Goal: Check status: Check status

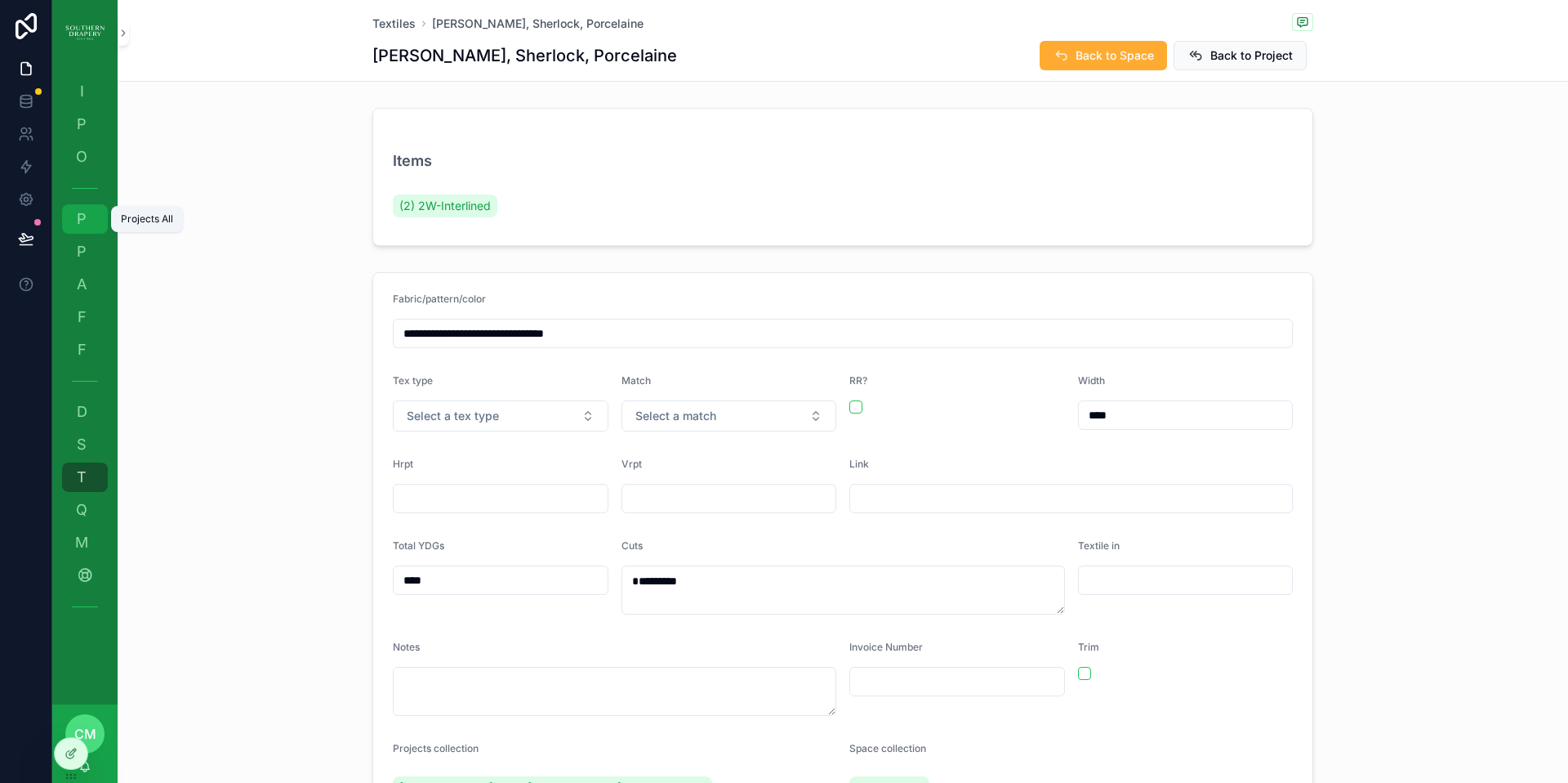
click at [83, 214] on span "P" at bounding box center [82, 219] width 16 height 16
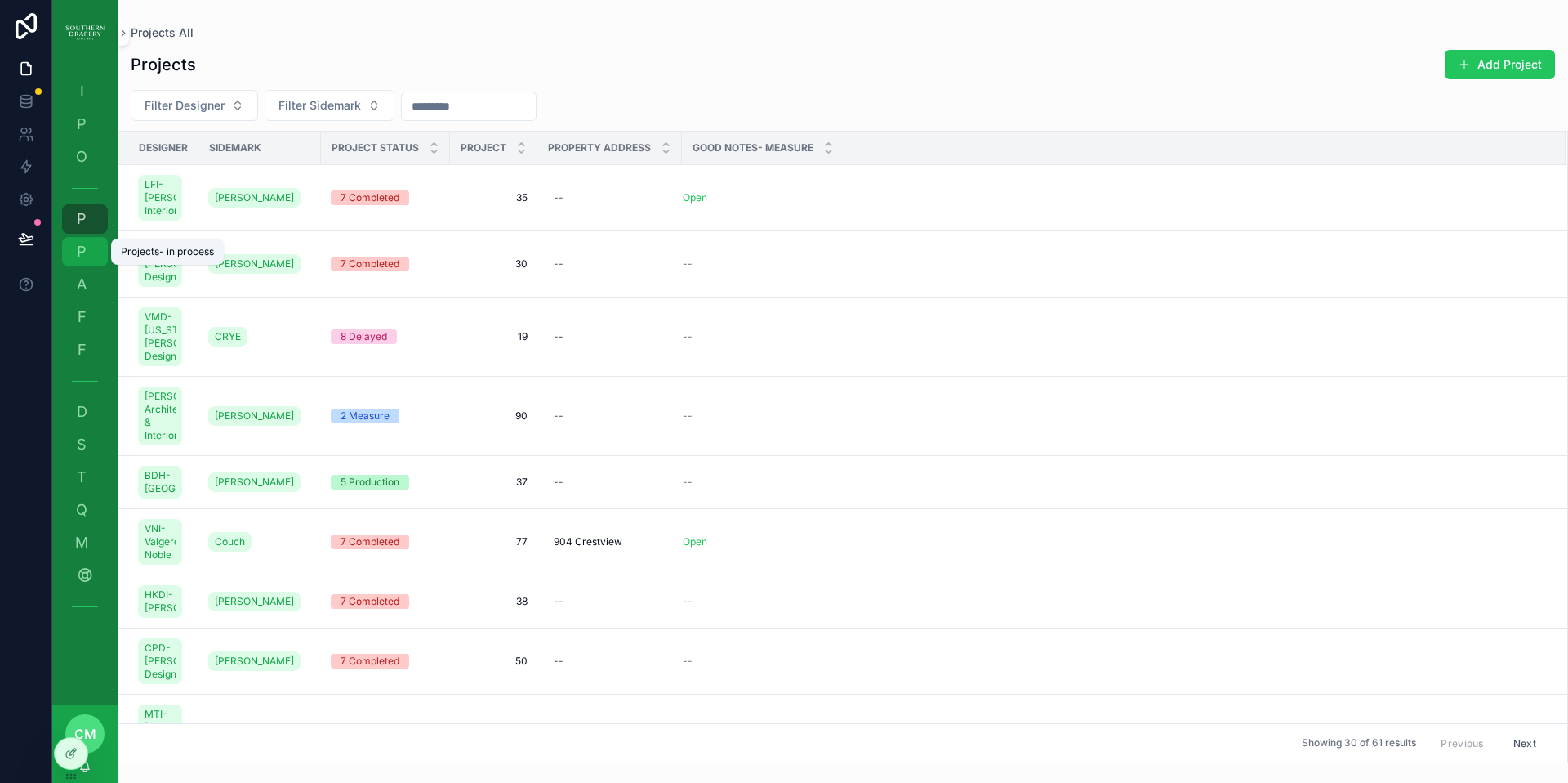
click at [80, 250] on span "P" at bounding box center [82, 251] width 16 height 16
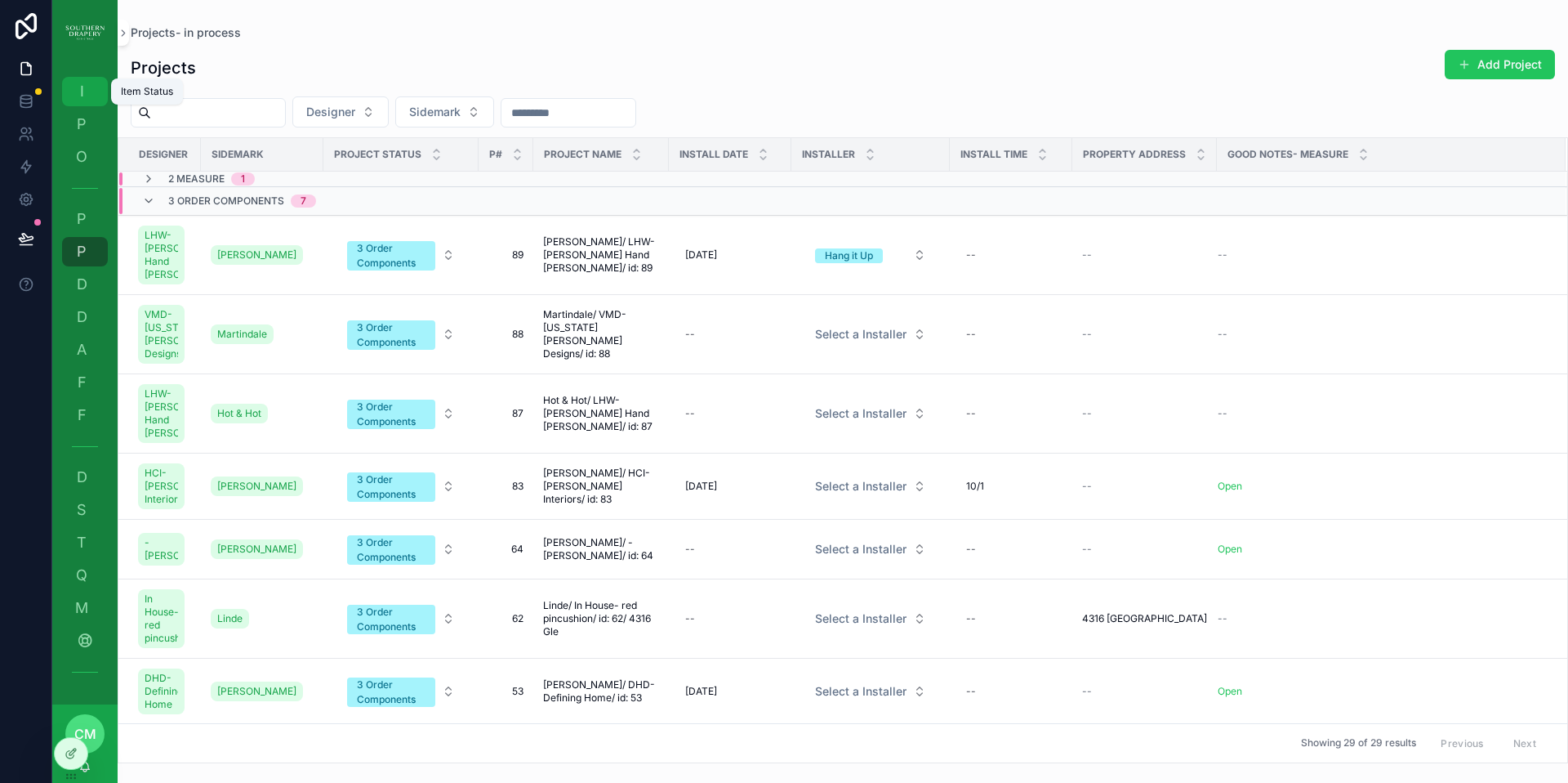
click at [76, 92] on span "I" at bounding box center [82, 92] width 16 height 16
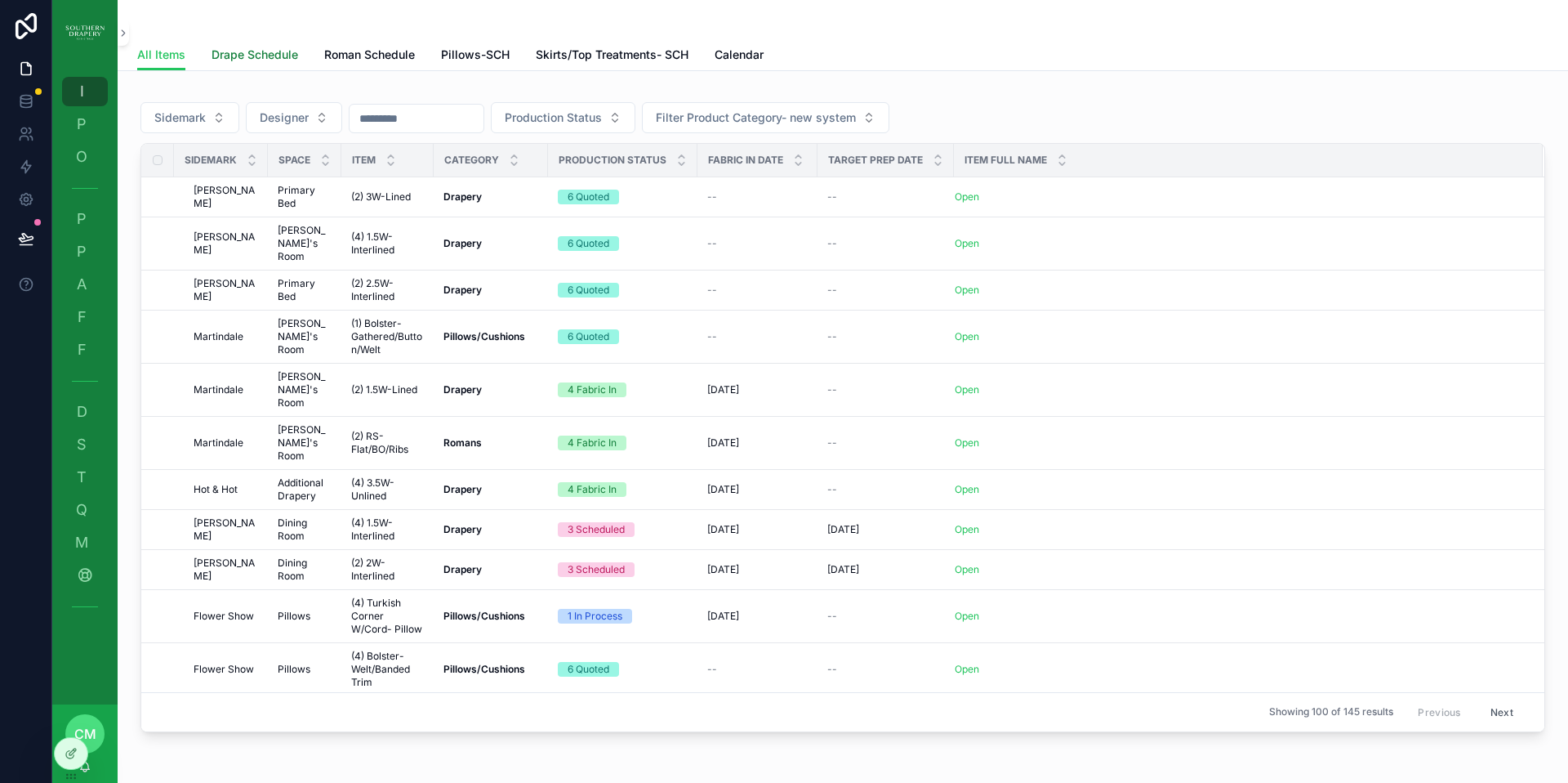
click at [269, 55] on span "Drape Schedule" at bounding box center [255, 55] width 86 height 16
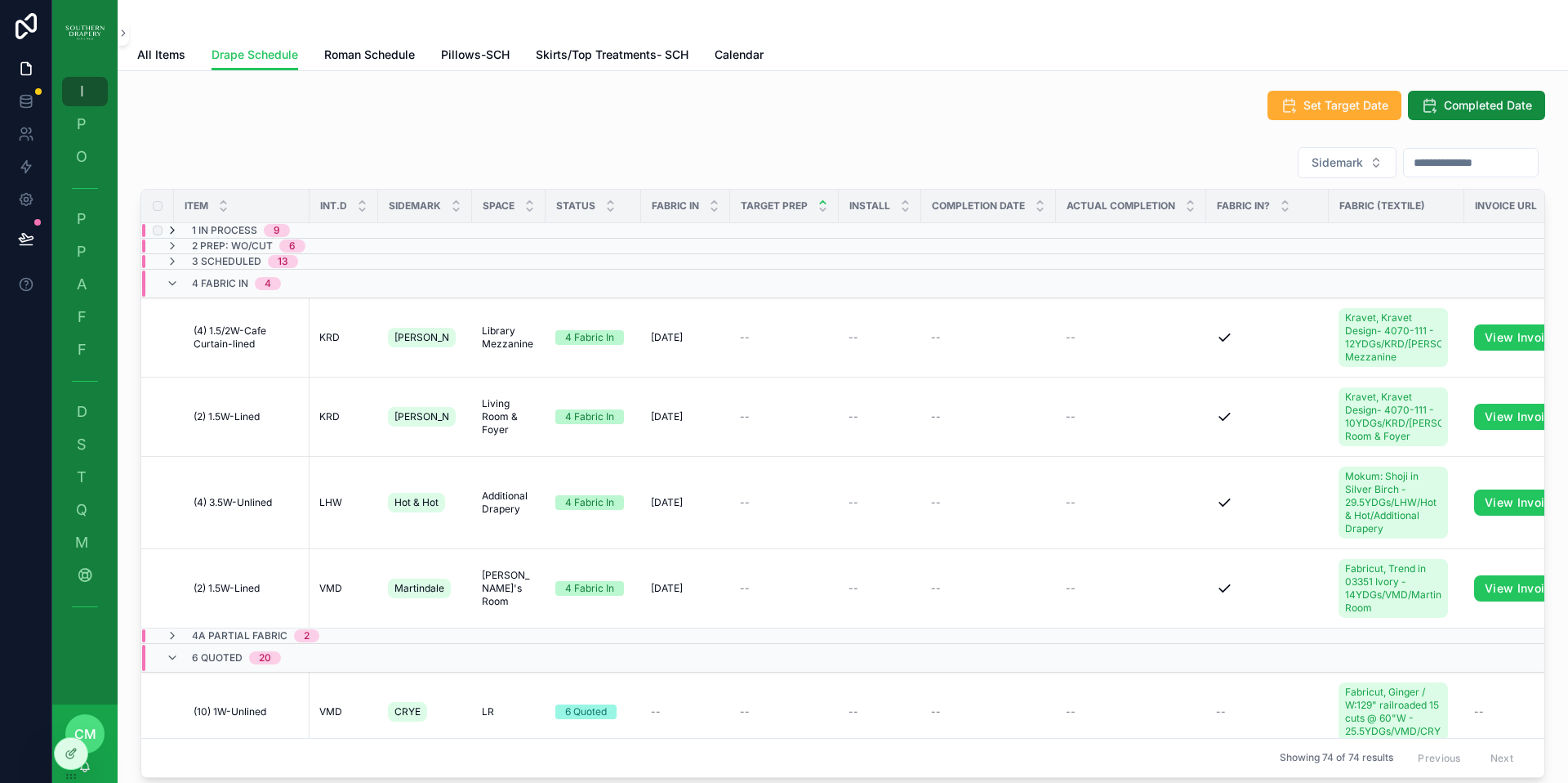
click at [174, 232] on icon "scrollable content" at bounding box center [172, 230] width 13 height 13
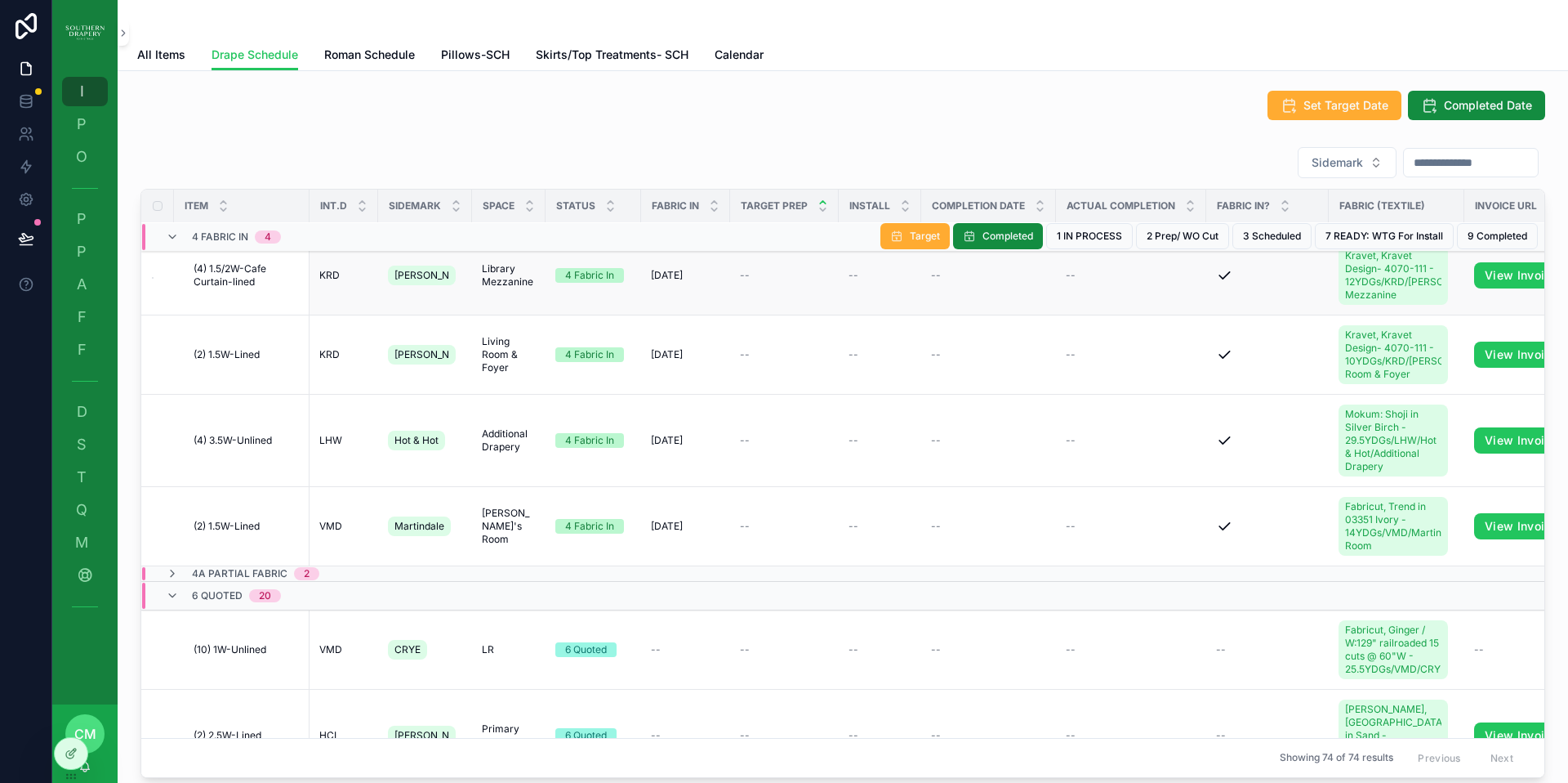
scroll to position [830, 0]
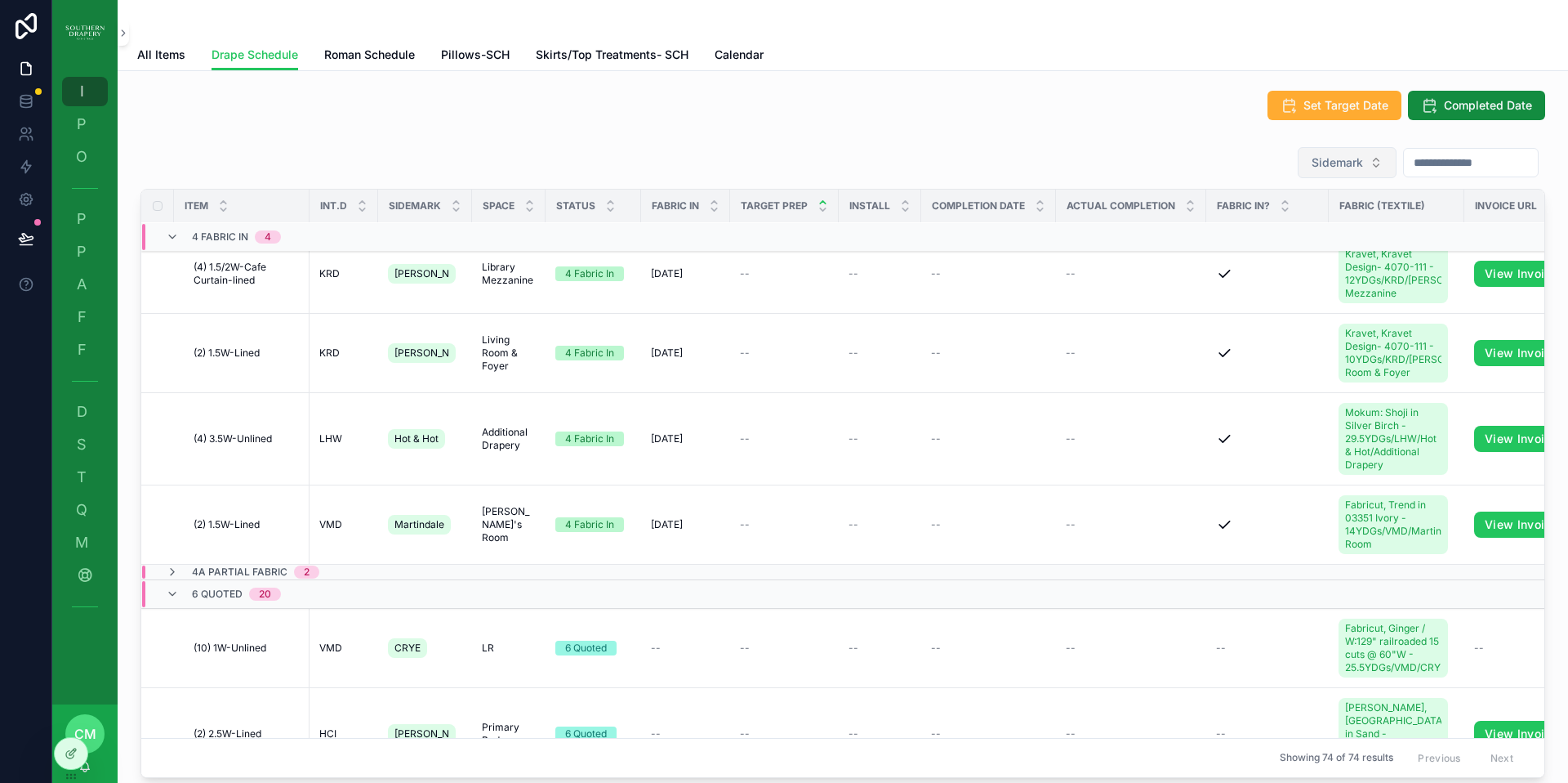
click at [1320, 158] on span "Sidemark" at bounding box center [1337, 163] width 51 height 16
type input "***"
click at [1245, 231] on td "scrollable content" at bounding box center [1267, 237] width 123 height 29
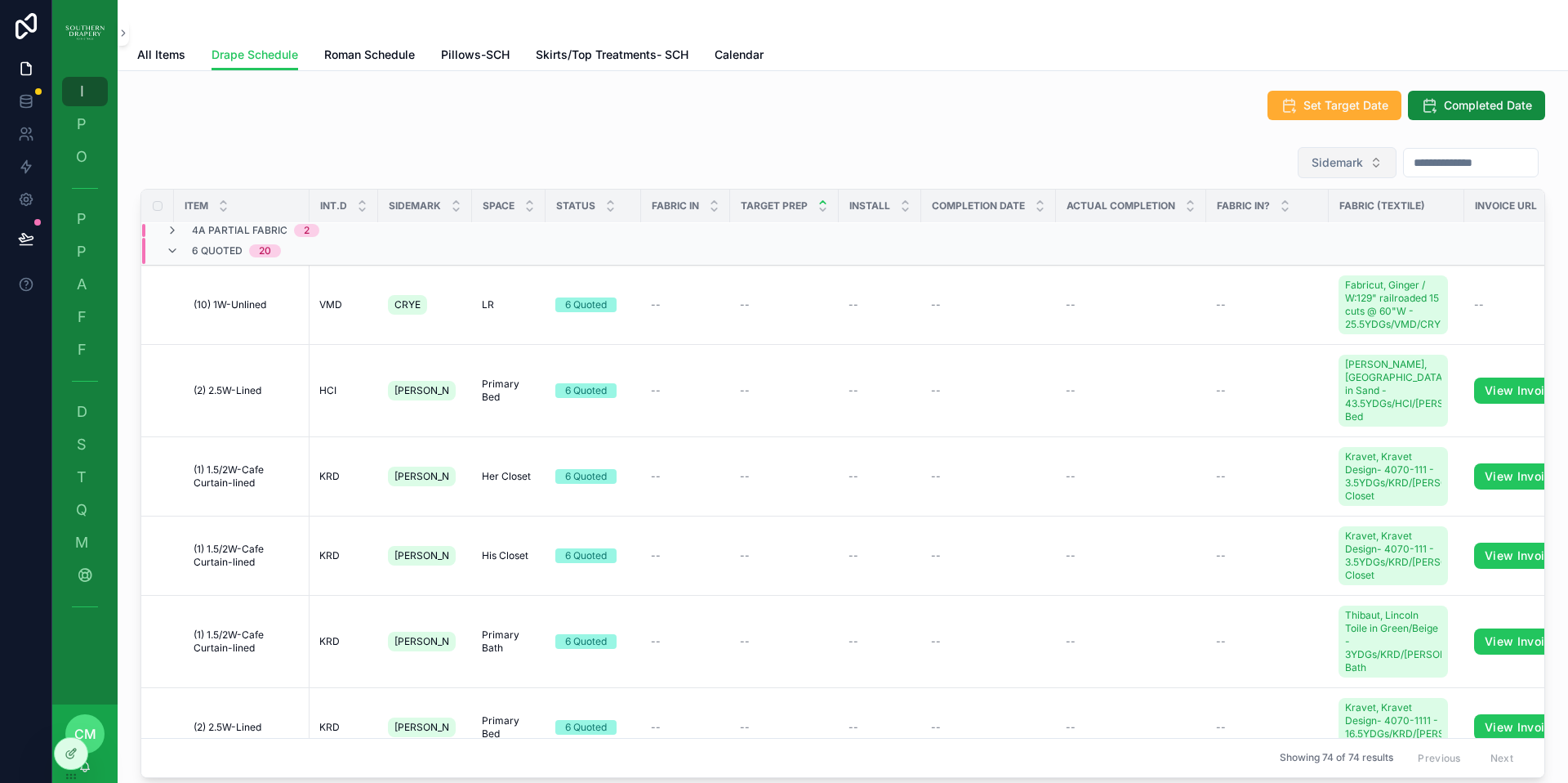
click at [1312, 161] on span "Sidemark" at bounding box center [1337, 163] width 51 height 16
click at [1272, 226] on div "Gee" at bounding box center [1313, 228] width 196 height 26
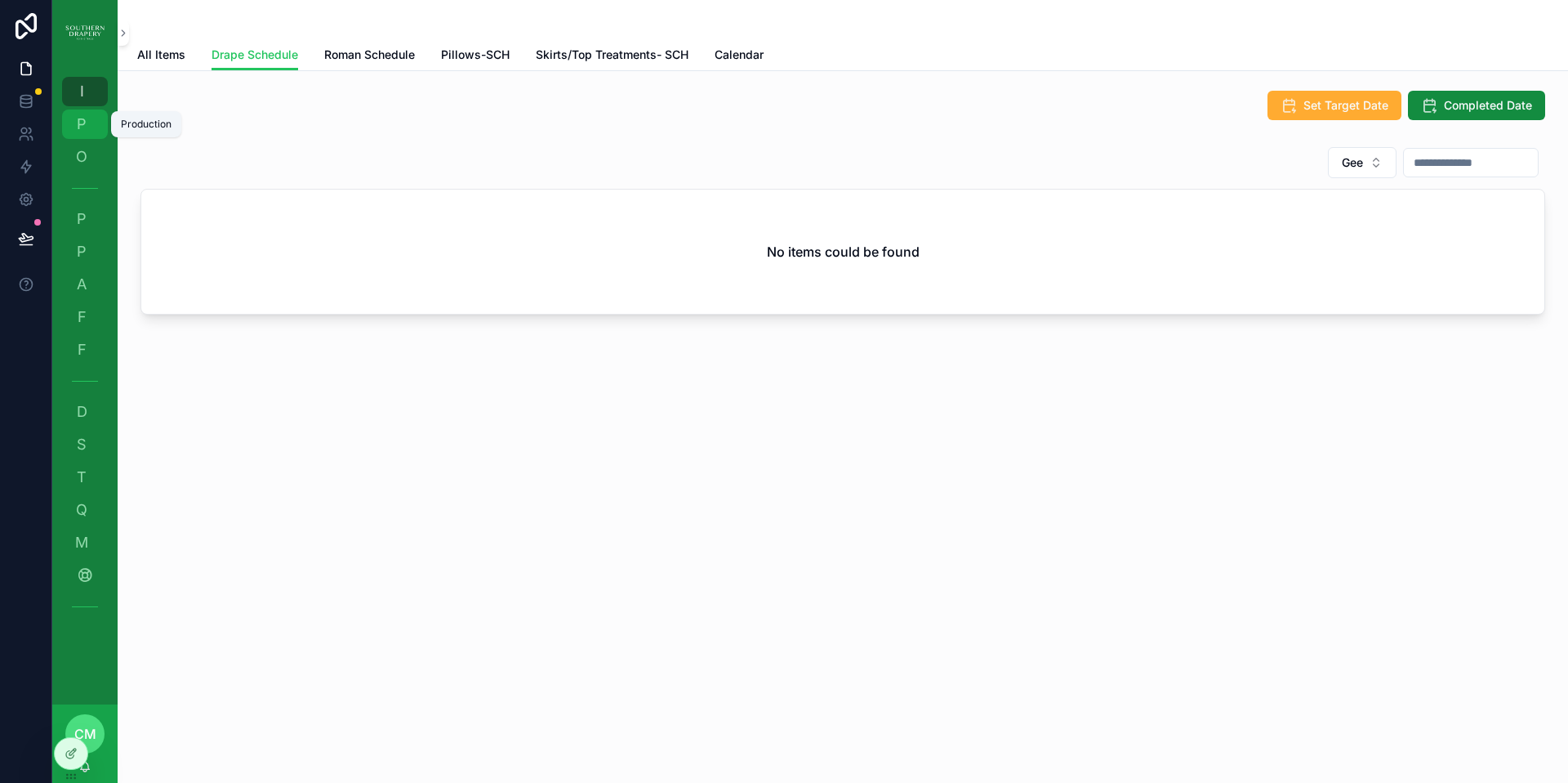
click at [80, 124] on span "P" at bounding box center [82, 124] width 16 height 16
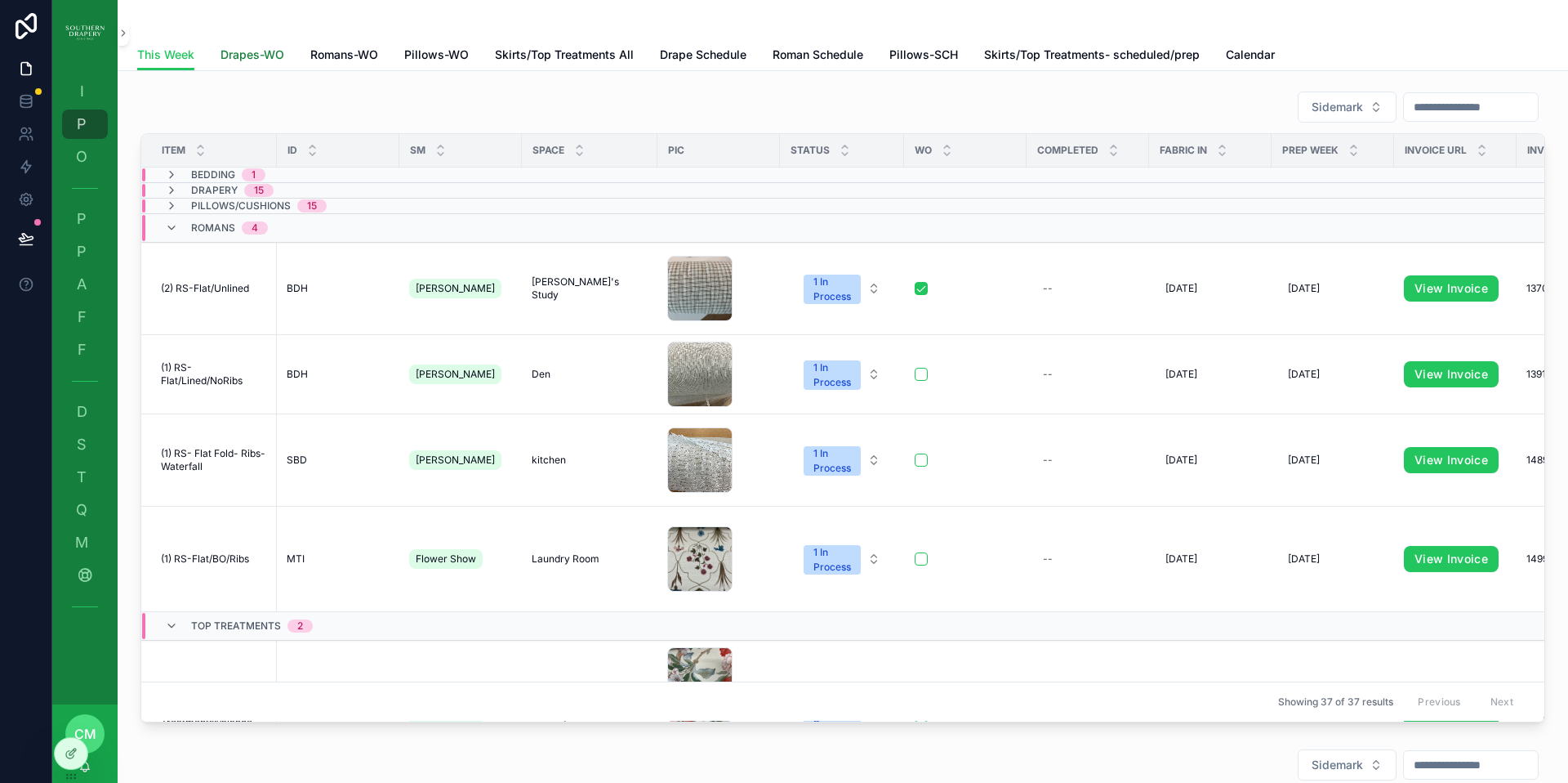
click at [263, 58] on span "Drapes-WO" at bounding box center [252, 55] width 64 height 16
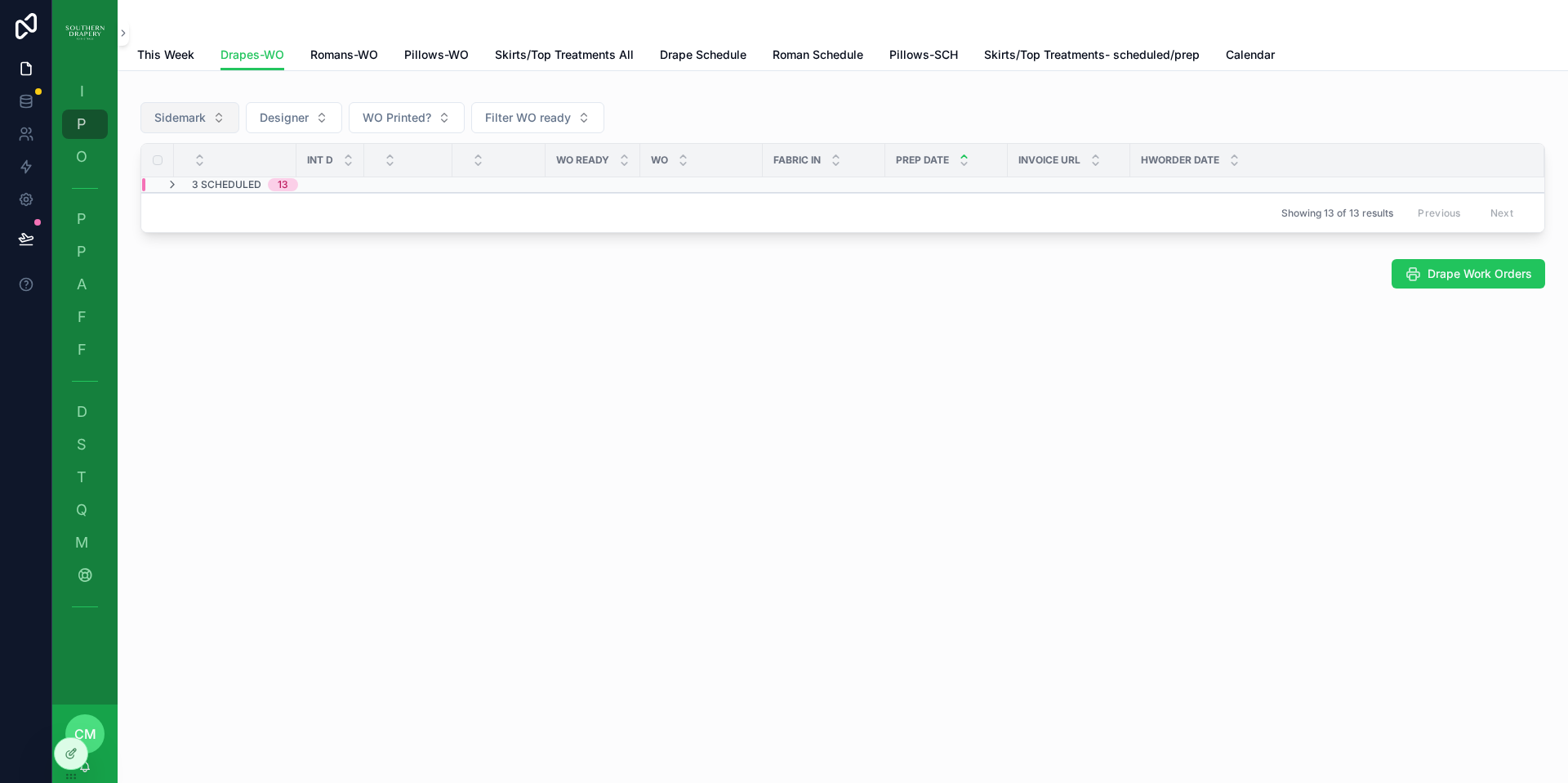
click at [170, 119] on span "Sidemark" at bounding box center [180, 118] width 51 height 16
type input "***"
click at [138, 184] on div "Gee" at bounding box center [190, 183] width 196 height 26
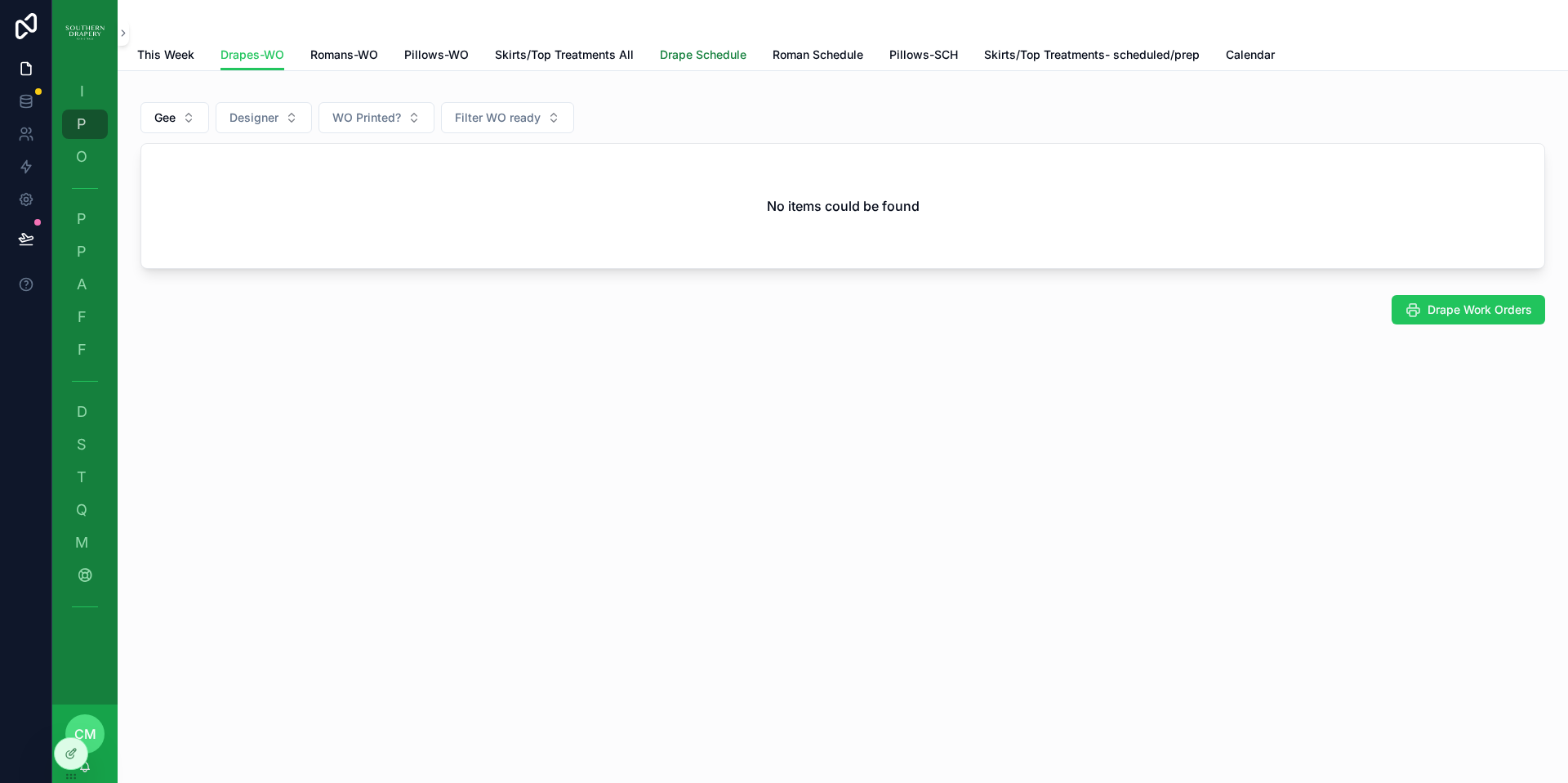
click at [690, 57] on span "Drape Schedule" at bounding box center [703, 55] width 86 height 16
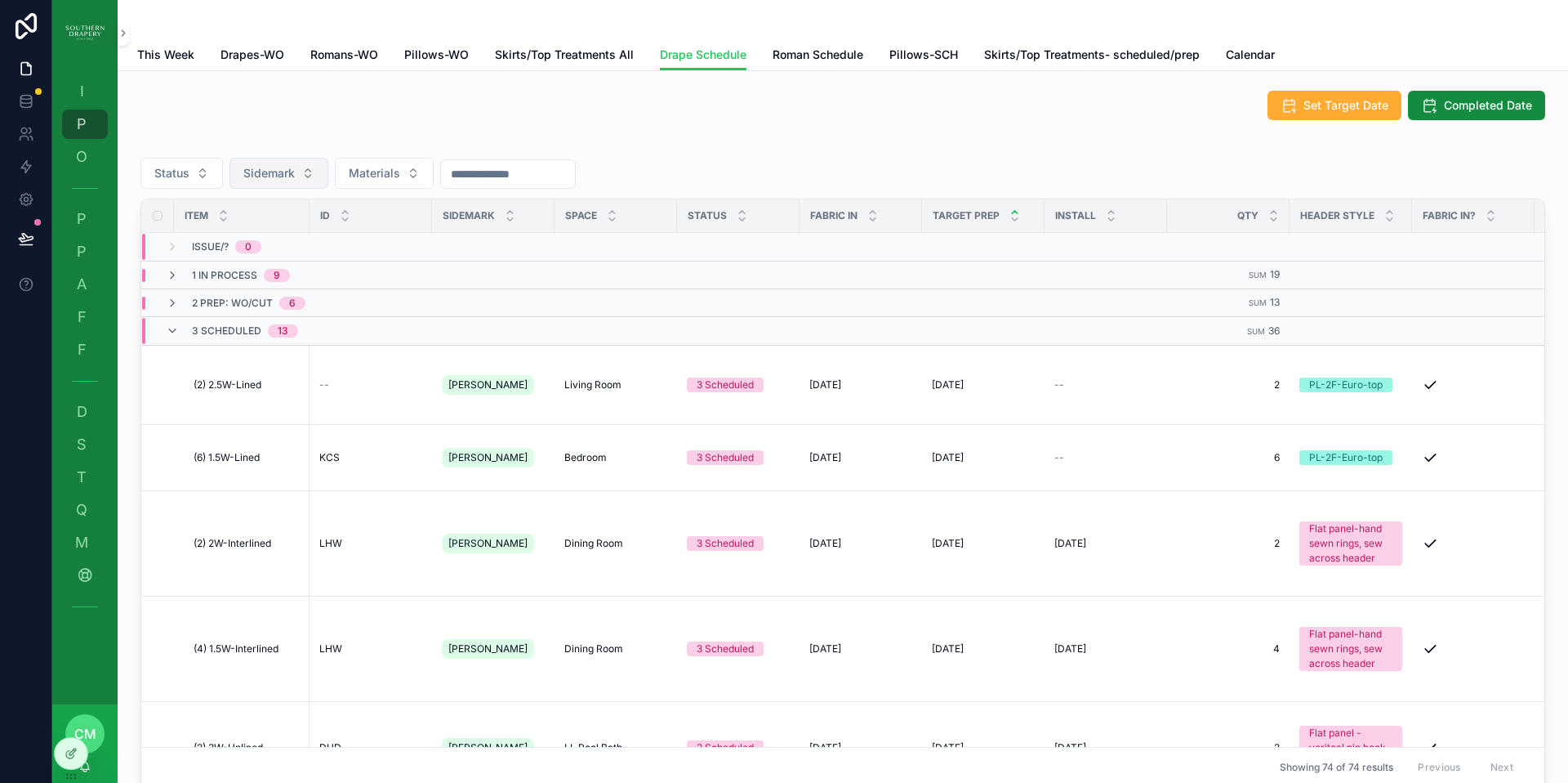
click at [267, 177] on span "Sidemark" at bounding box center [268, 173] width 51 height 16
type input "***"
click at [214, 290] on div "Gee" at bounding box center [278, 291] width 196 height 26
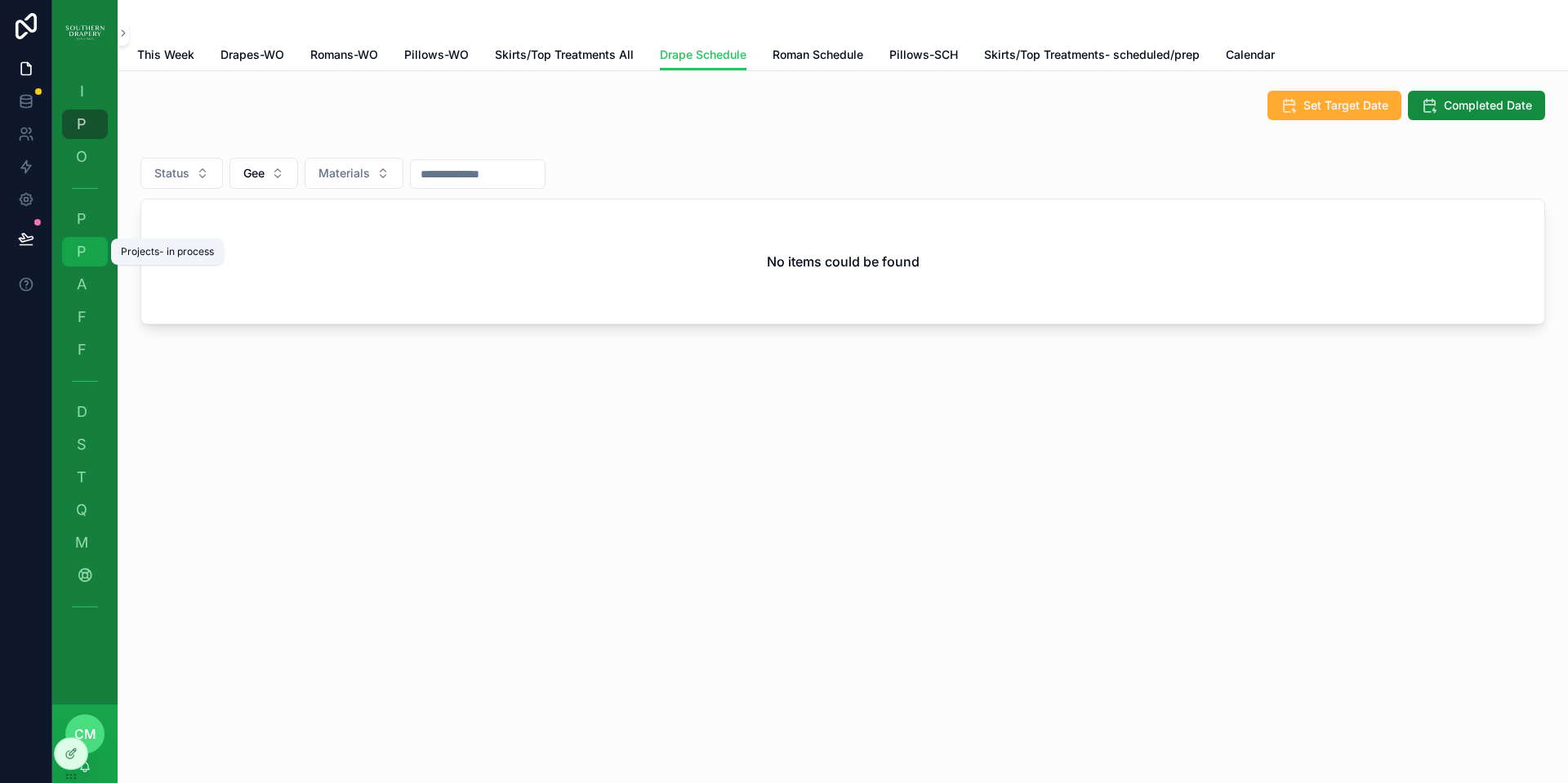
click at [93, 259] on div "P Projects- in process" at bounding box center [84, 251] width 26 height 26
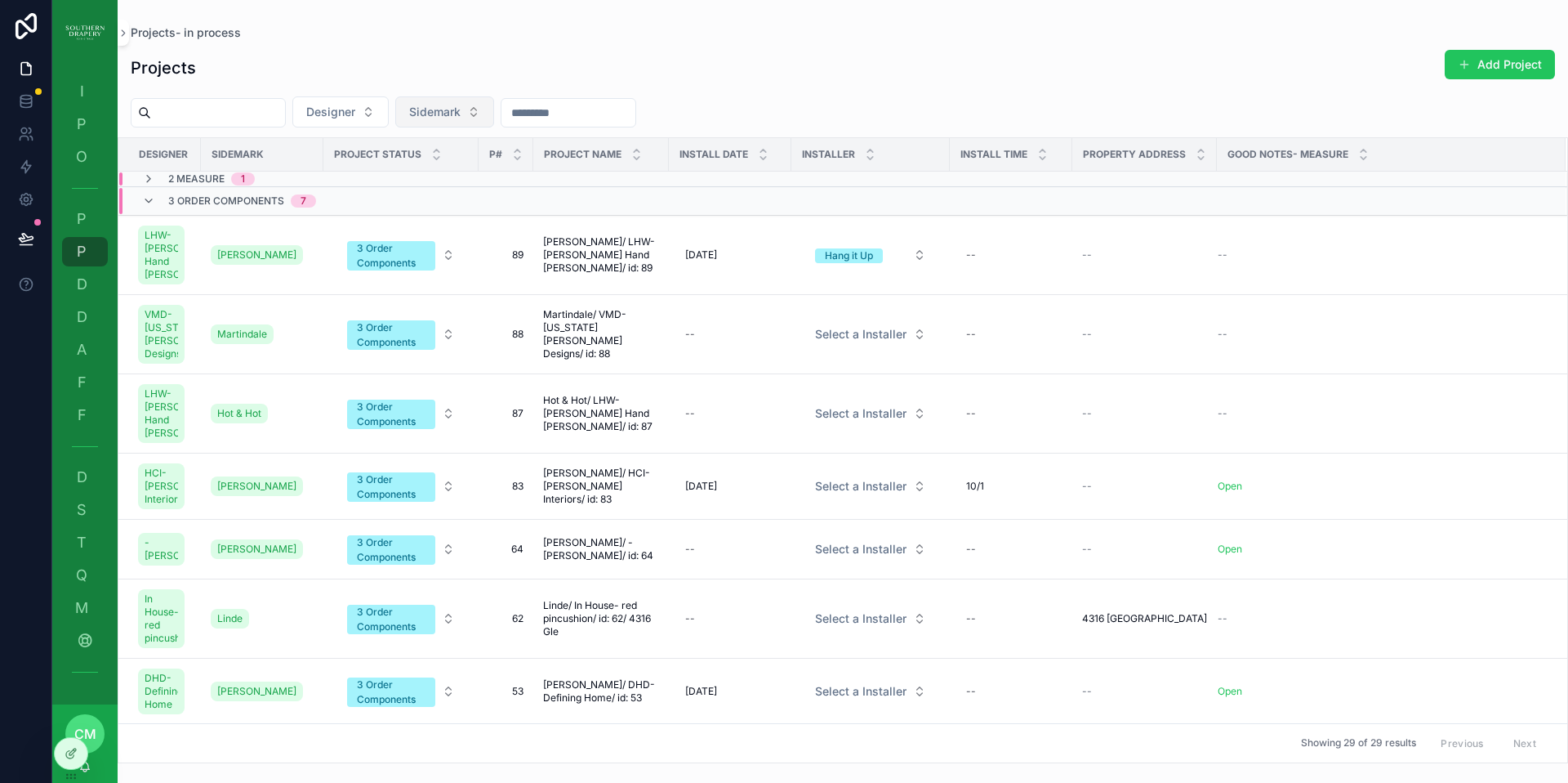
click at [460, 113] on span "Sidemark" at bounding box center [434, 112] width 51 height 16
type input "***"
click at [441, 182] on div "Gee" at bounding box center [466, 178] width 196 height 26
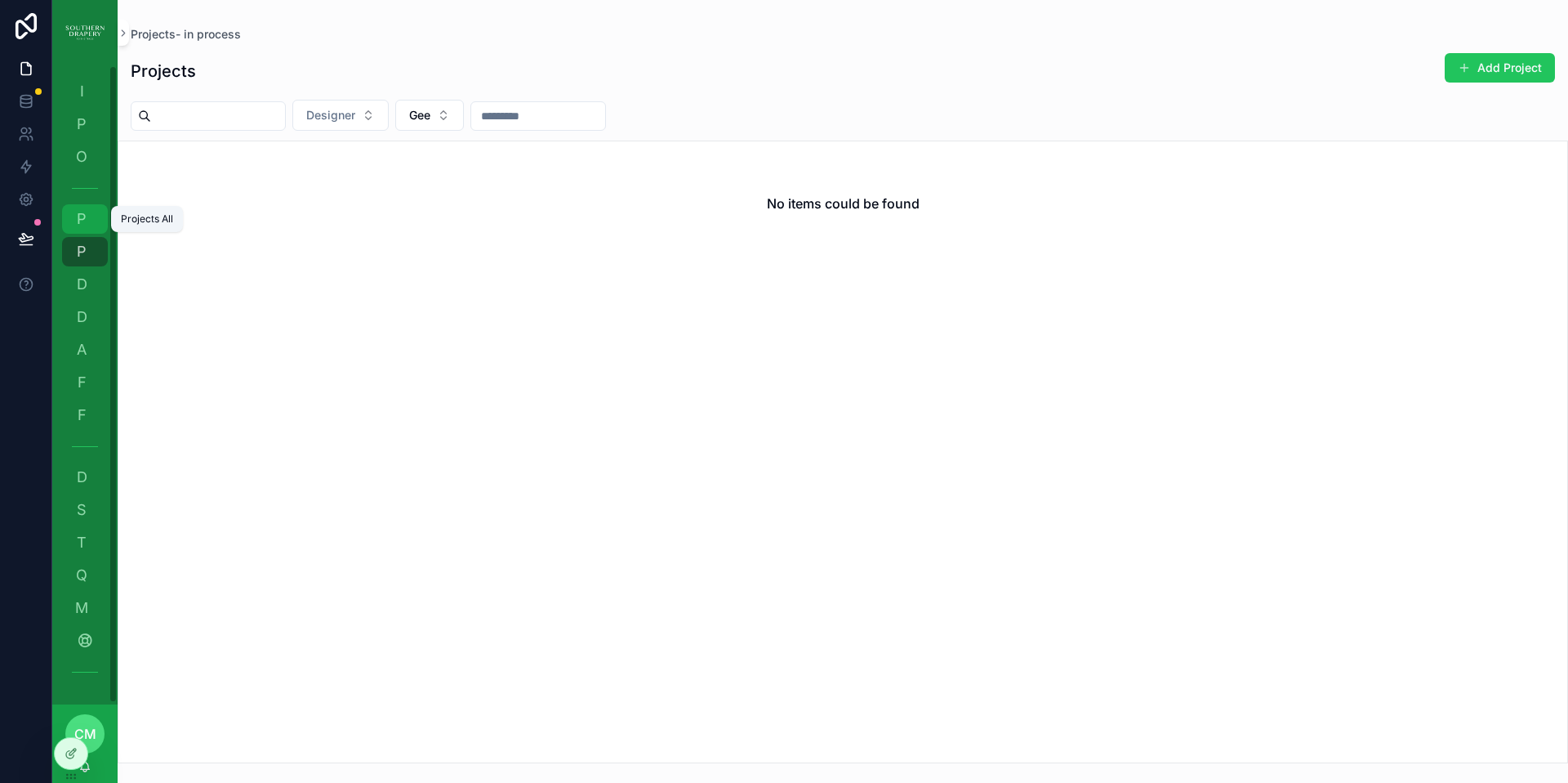
click at [80, 223] on span "P" at bounding box center [82, 219] width 16 height 16
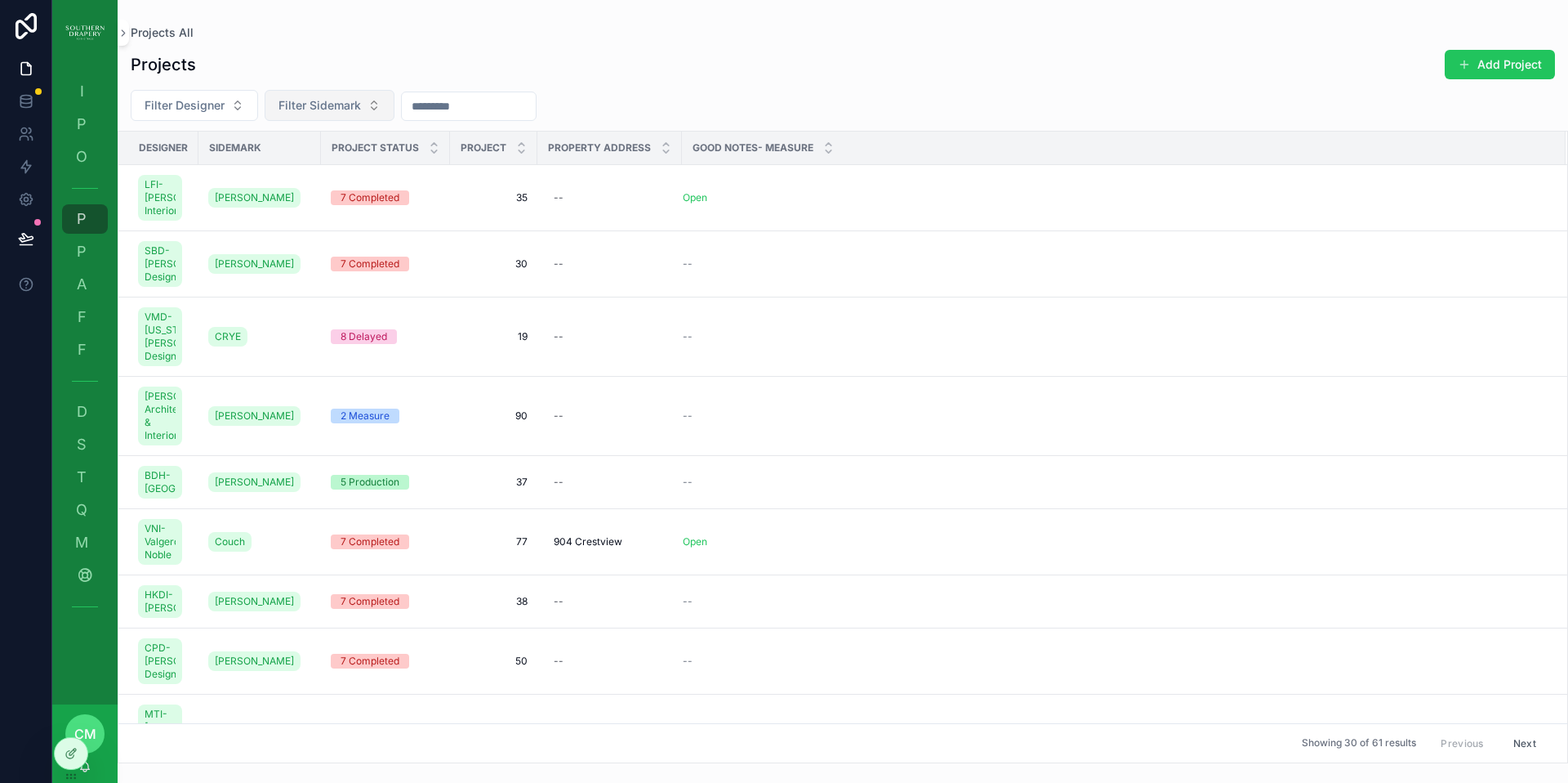
click at [335, 108] on span "Filter Sidemark" at bounding box center [320, 105] width 83 height 16
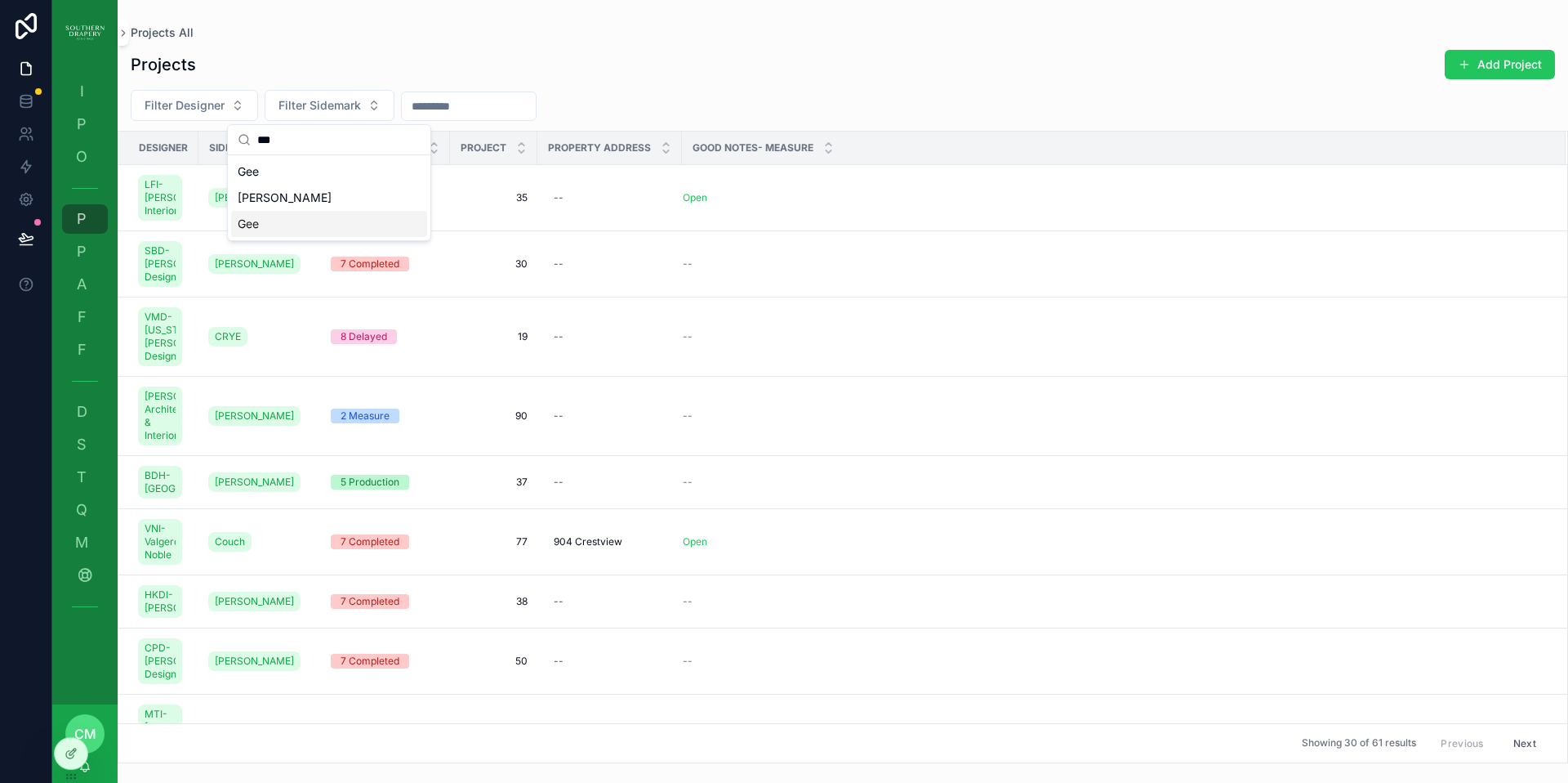
type input "***"
click at [295, 223] on div "Gee" at bounding box center [329, 224] width 196 height 26
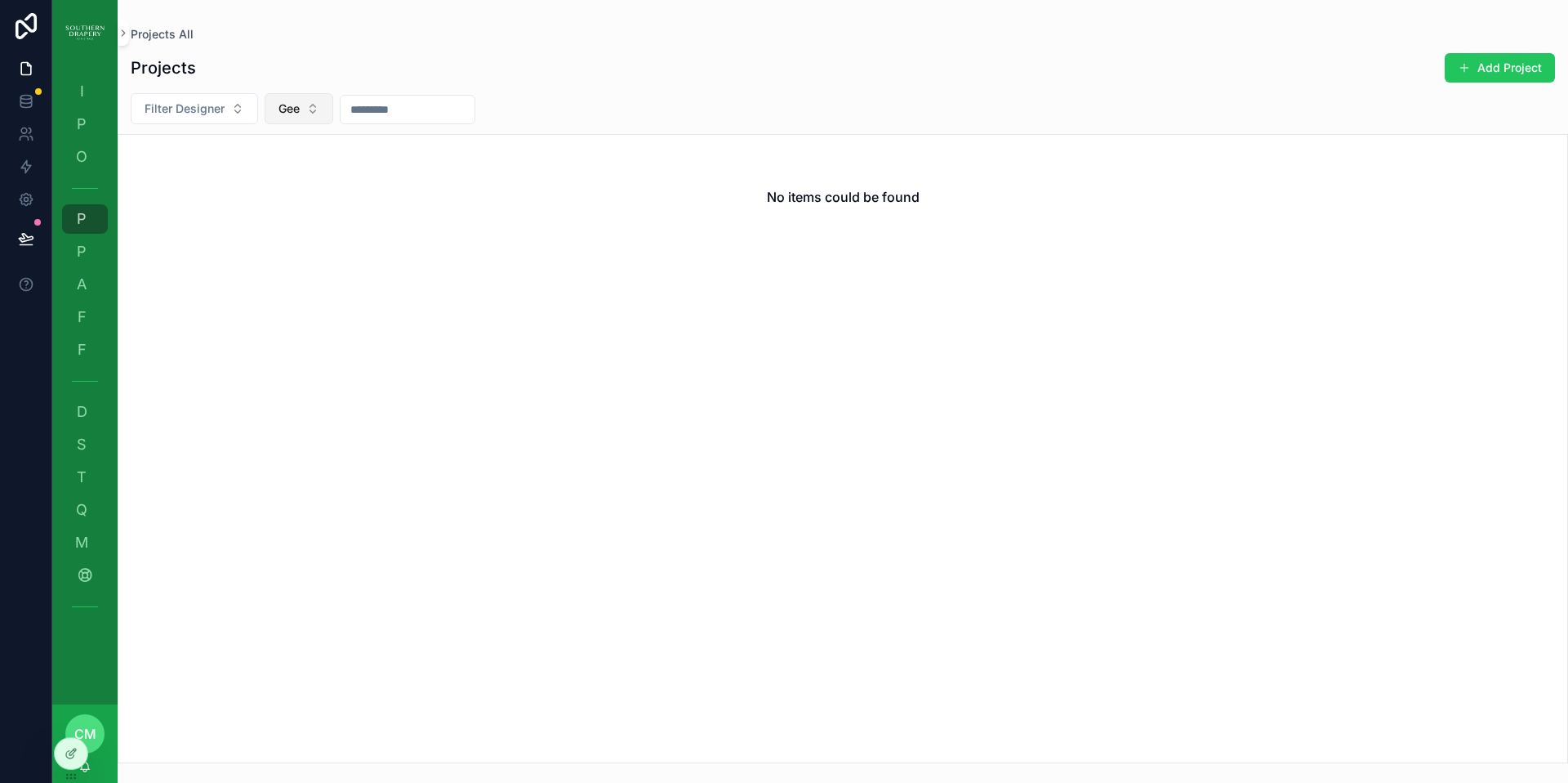
click at [291, 111] on span "Gee" at bounding box center [289, 109] width 22 height 16
type input "***"
click at [249, 177] on div "Gee" at bounding box center [299, 174] width 196 height 26
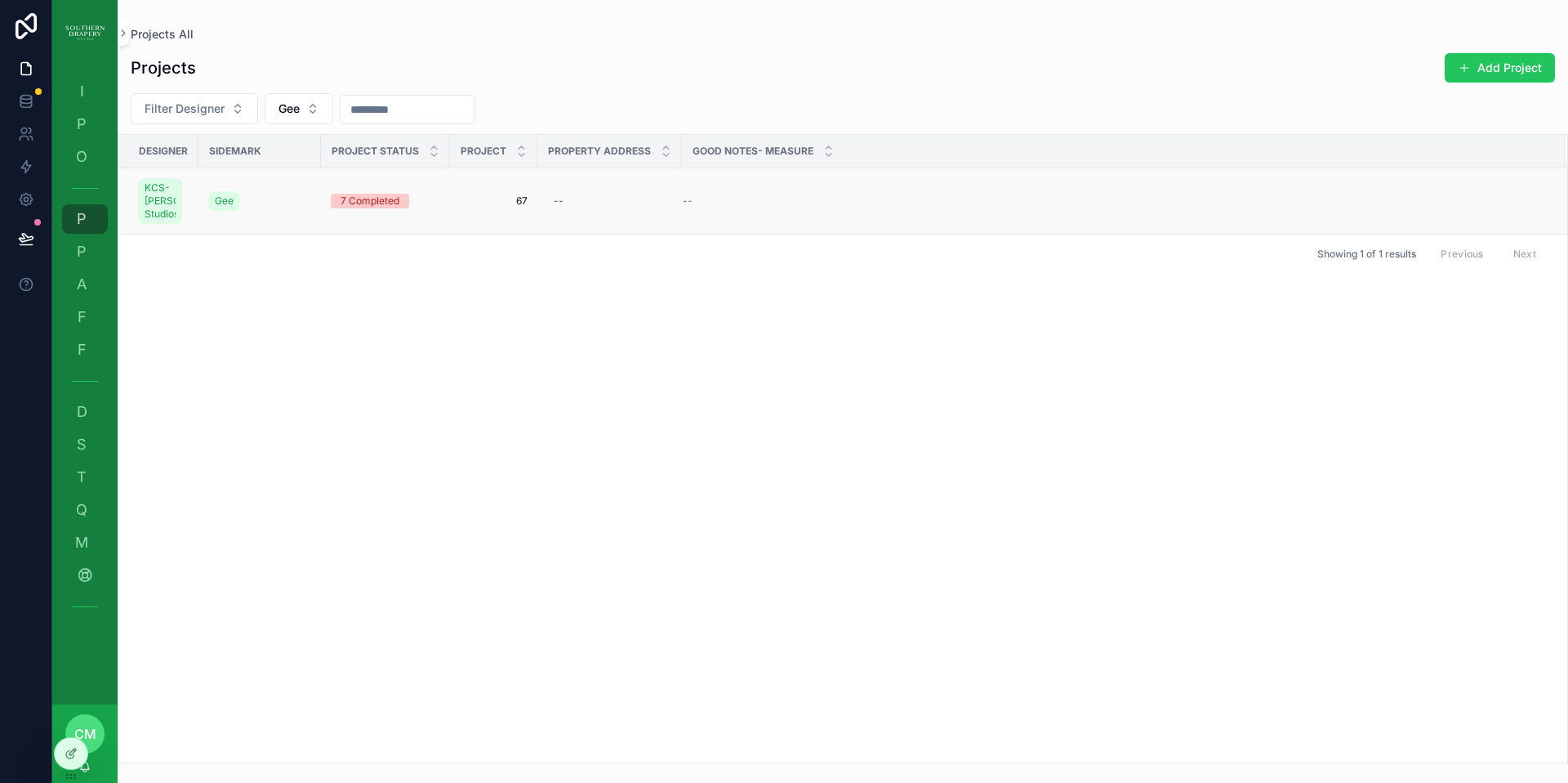
click at [525, 206] on span "67" at bounding box center [494, 201] width 68 height 13
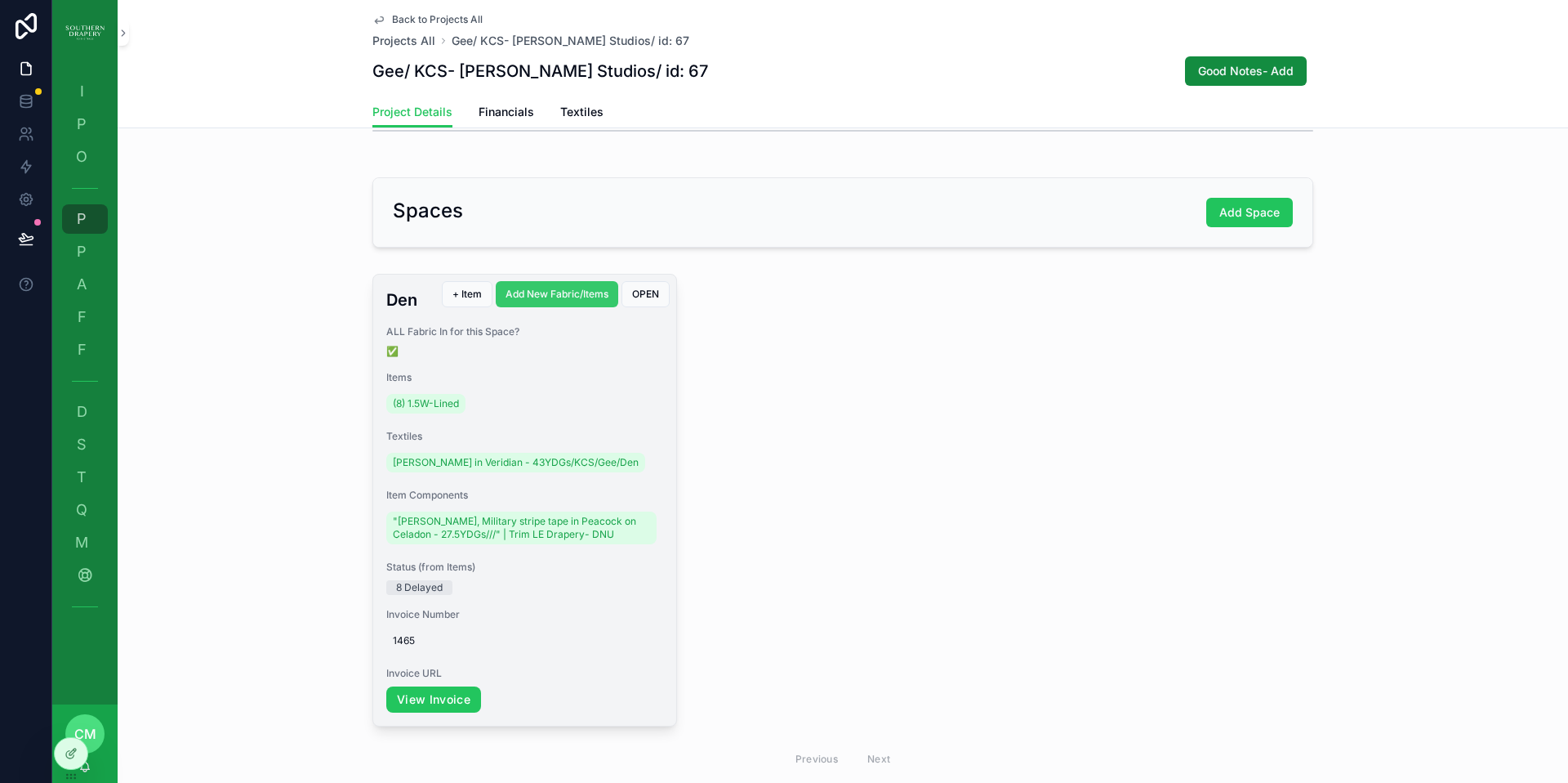
scroll to position [339, 0]
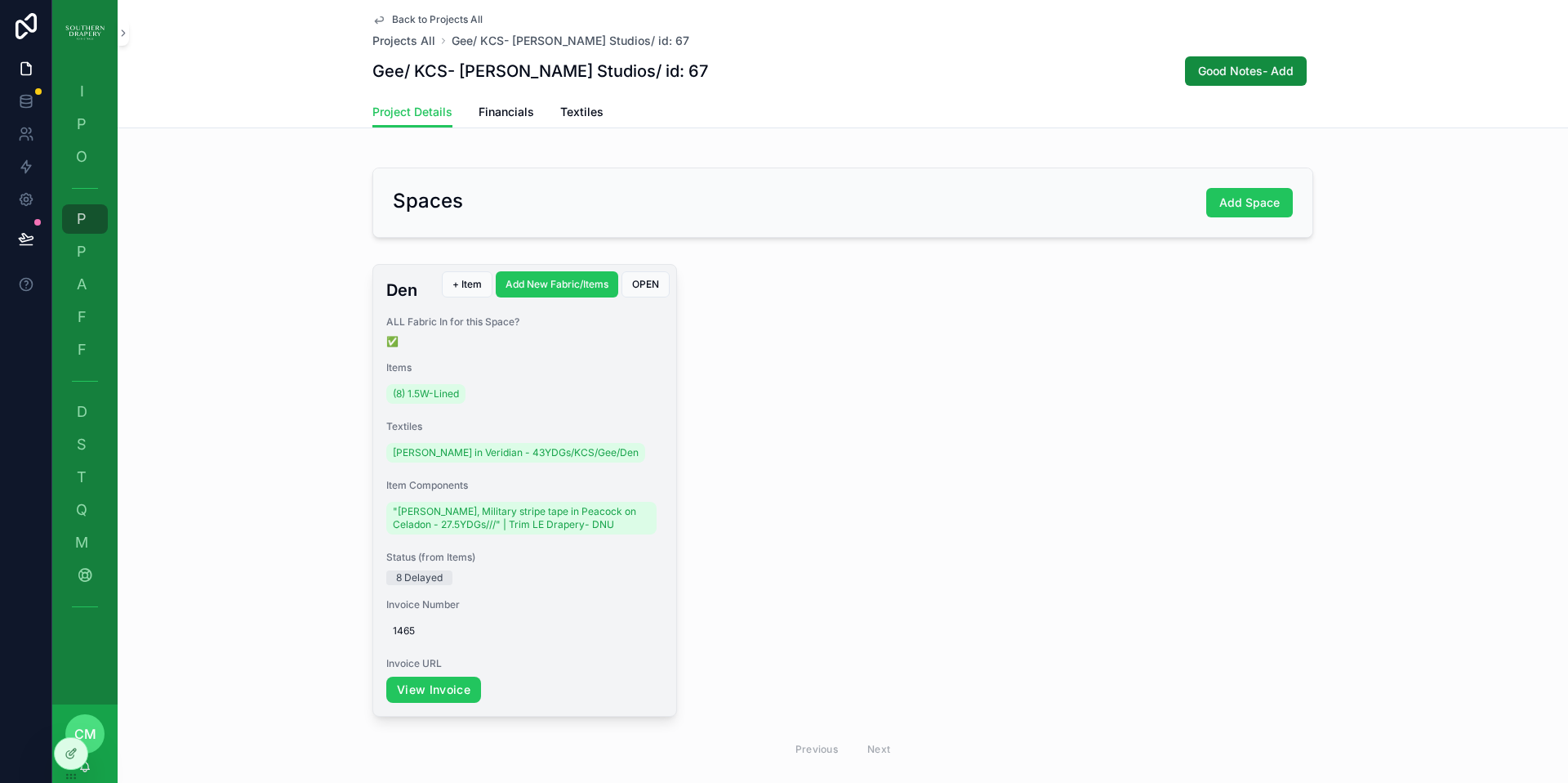
click at [614, 356] on div "Den ALL Fabric In for this Space? ✅ Items (8) 1.5W-Lined Textiles [PERSON_NAME]…" at bounding box center [525, 490] width 303 height 451
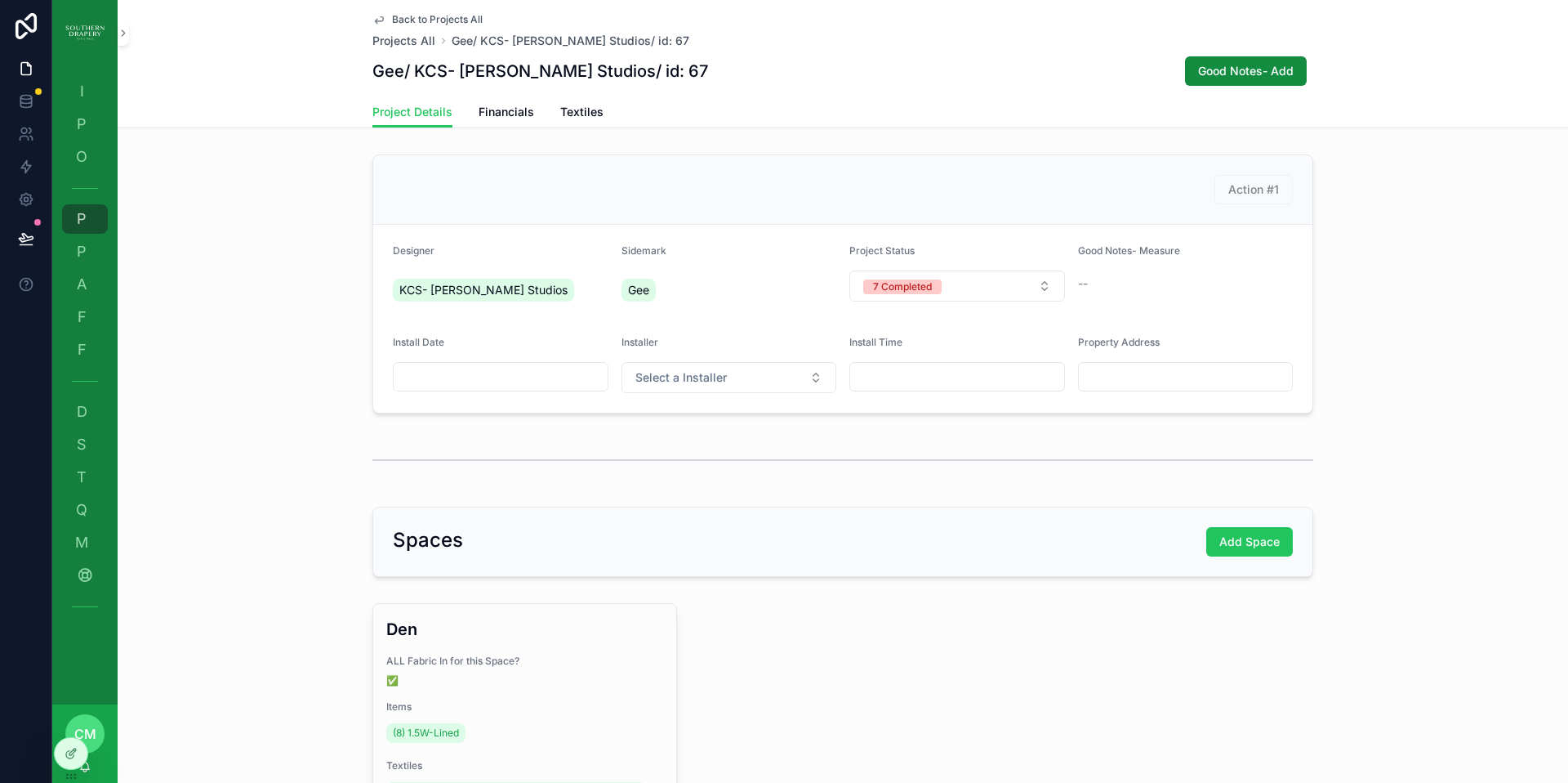
click at [450, 731] on span "(8) 1.5W-Lined" at bounding box center [426, 733] width 66 height 13
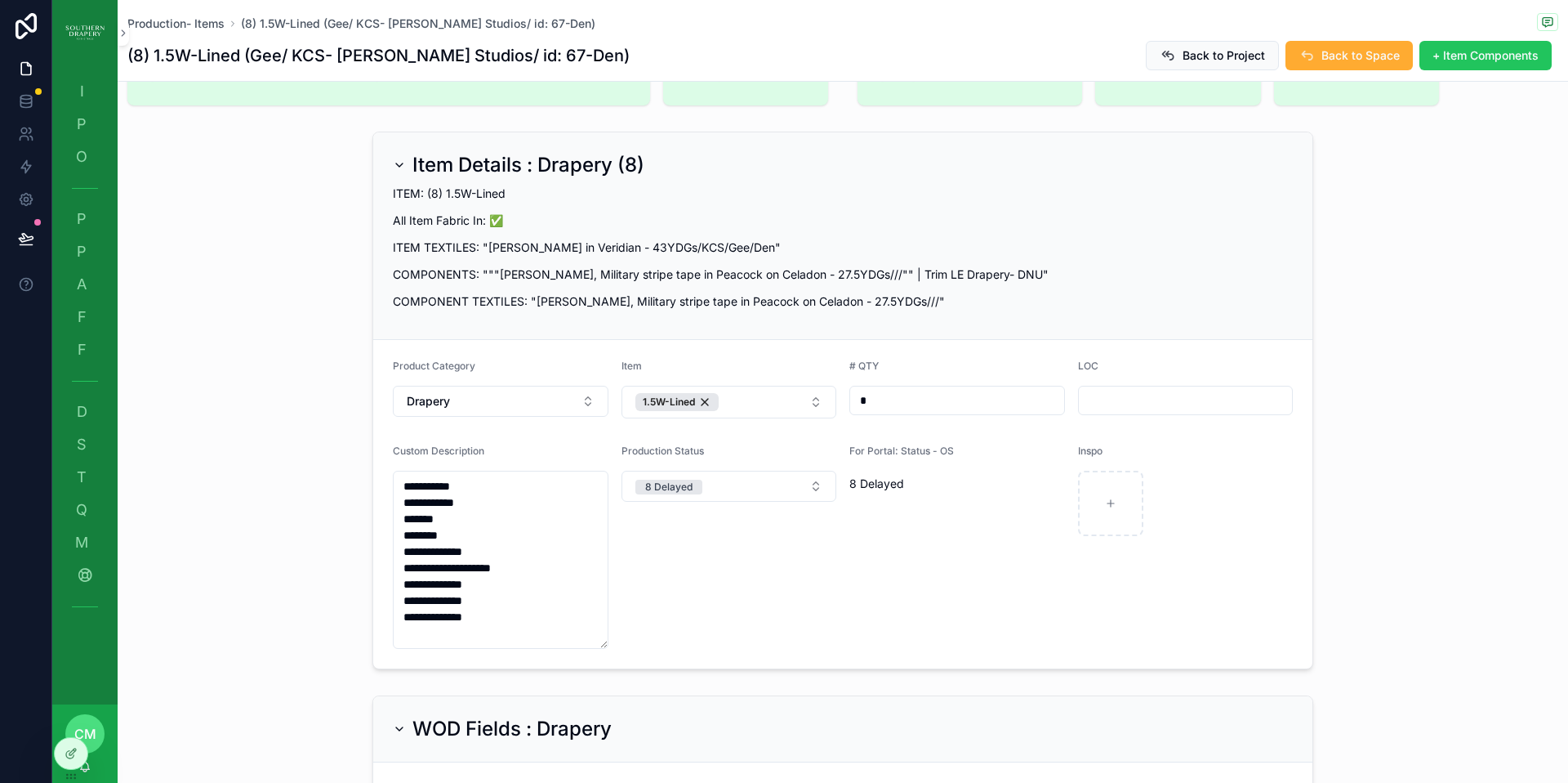
scroll to position [104, 0]
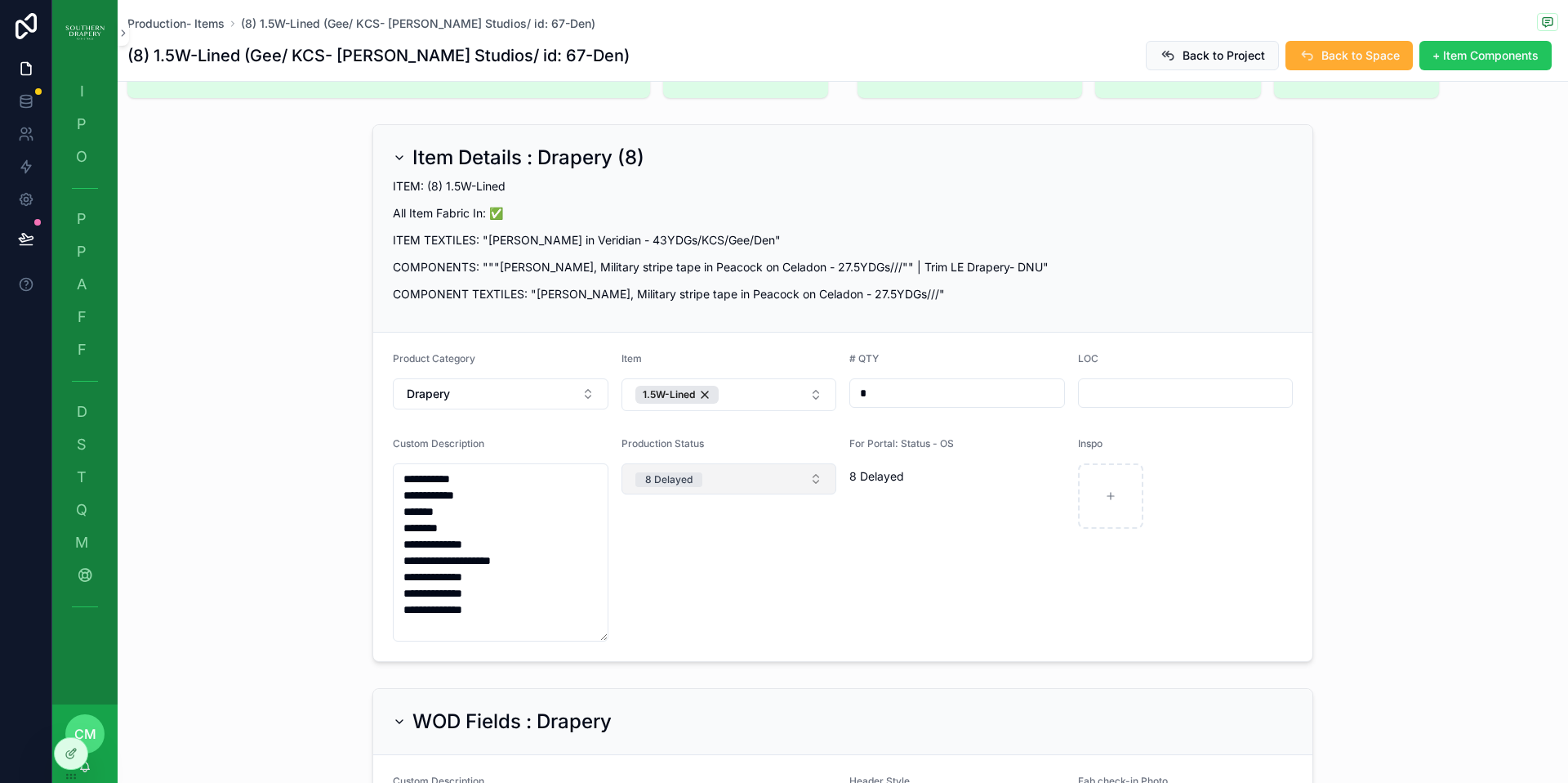
click at [708, 477] on button "8 Delayed" at bounding box center [730, 479] width 215 height 31
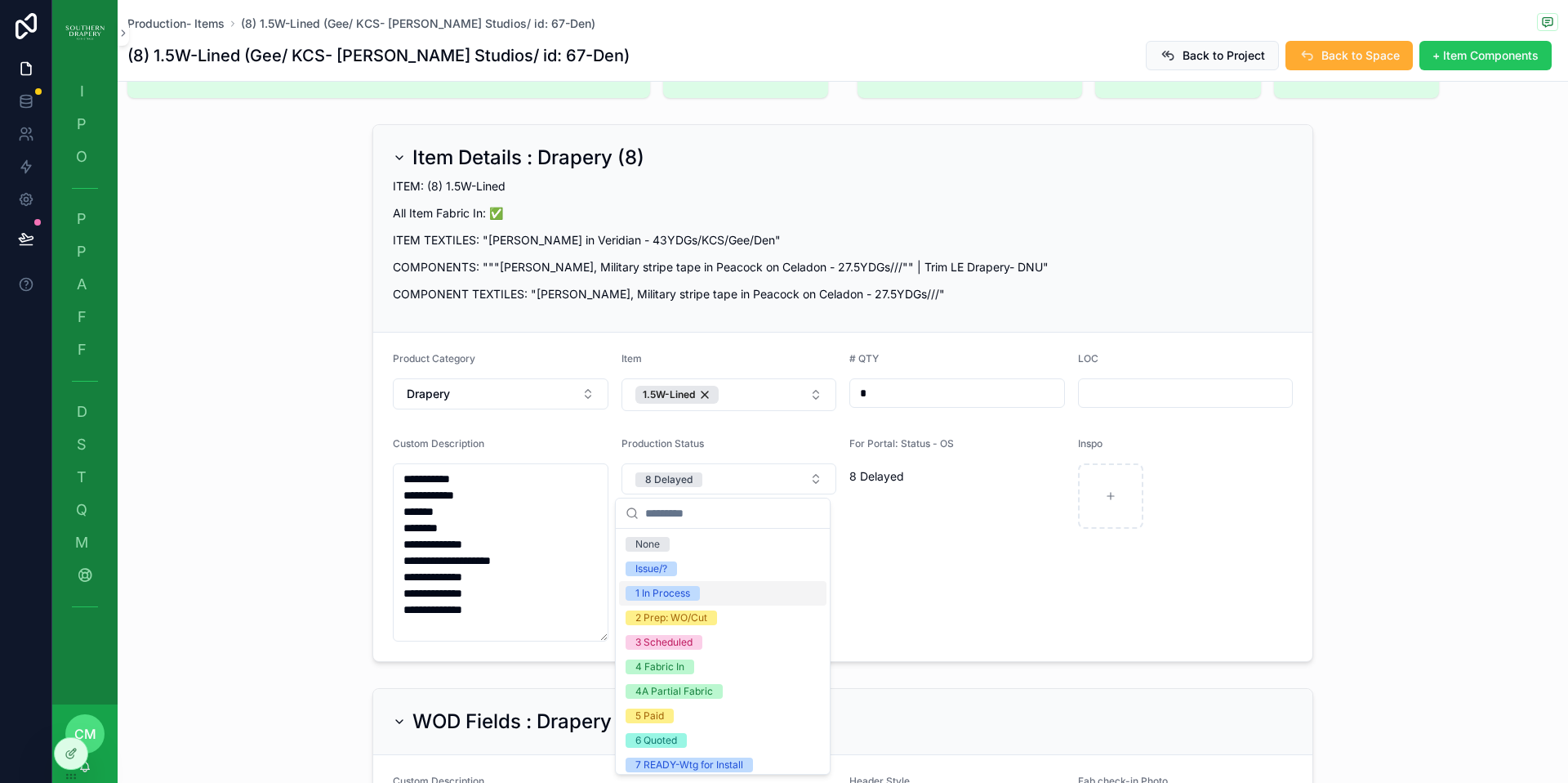
click at [698, 603] on div "1 In Process" at bounding box center [723, 593] width 207 height 24
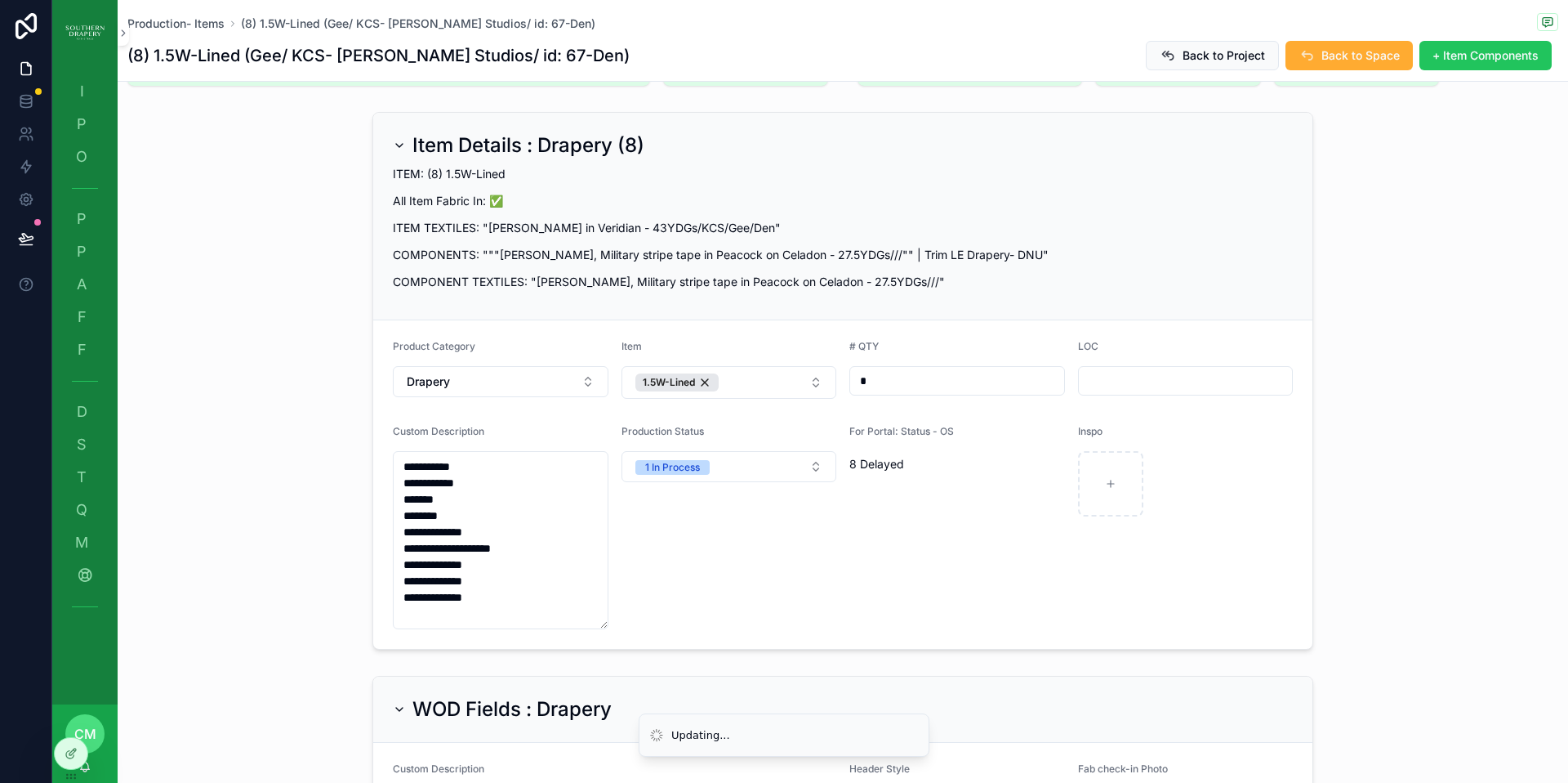
scroll to position [119, 0]
click at [72, 93] on div "I Item Status" at bounding box center [84, 91] width 26 height 26
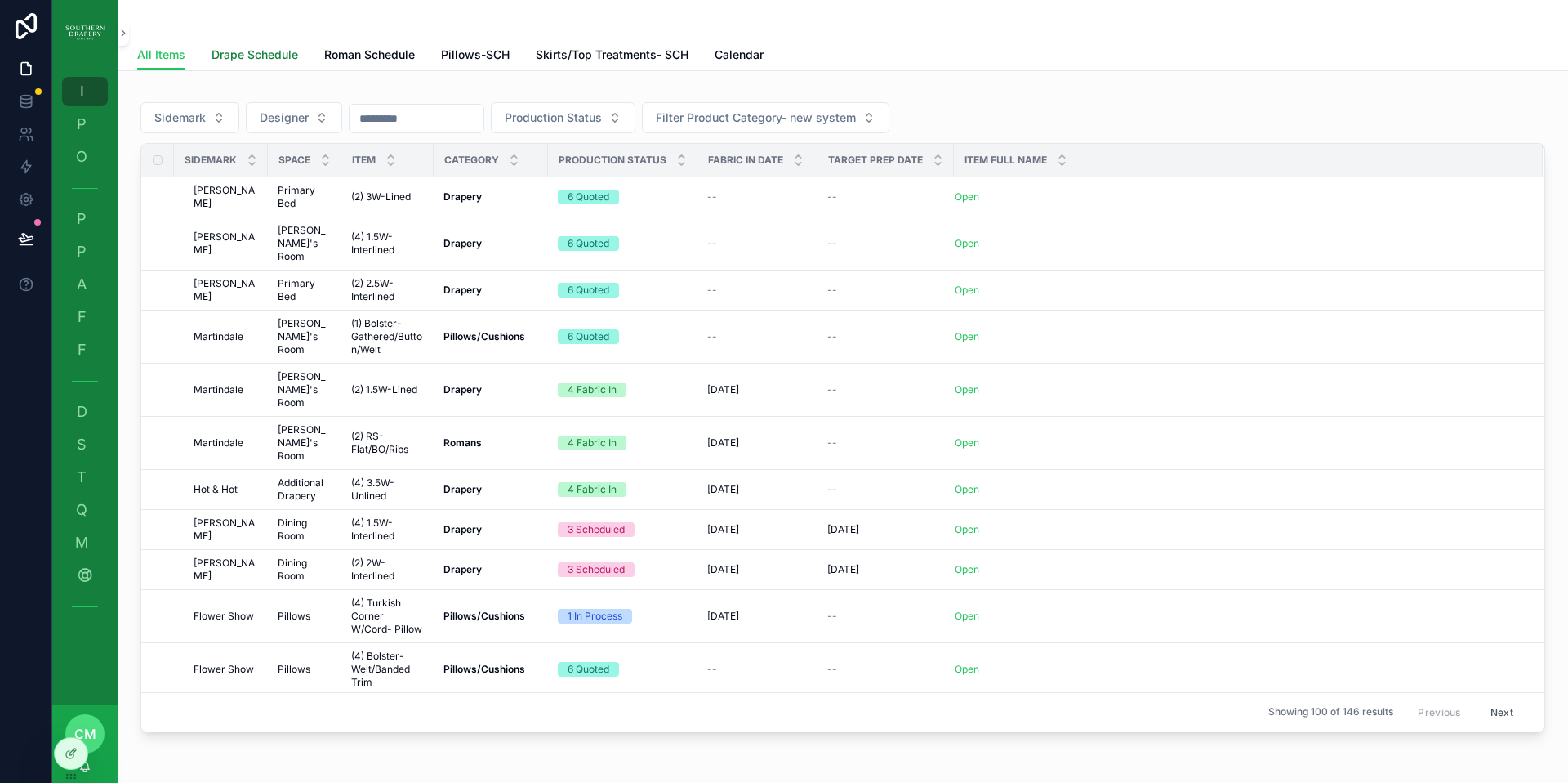
click at [248, 59] on span "Drape Schedule" at bounding box center [255, 55] width 86 height 16
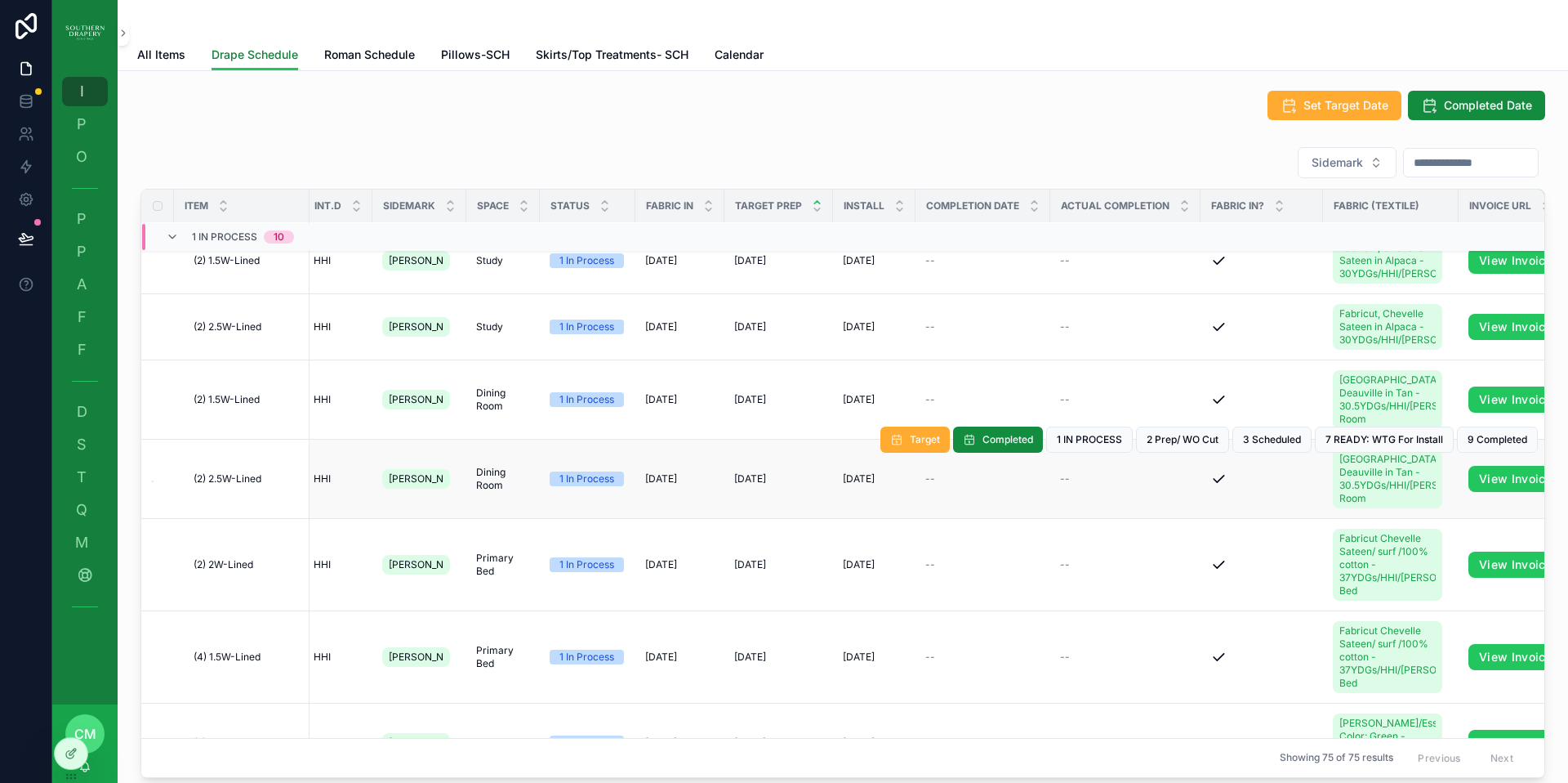
scroll to position [0, 5]
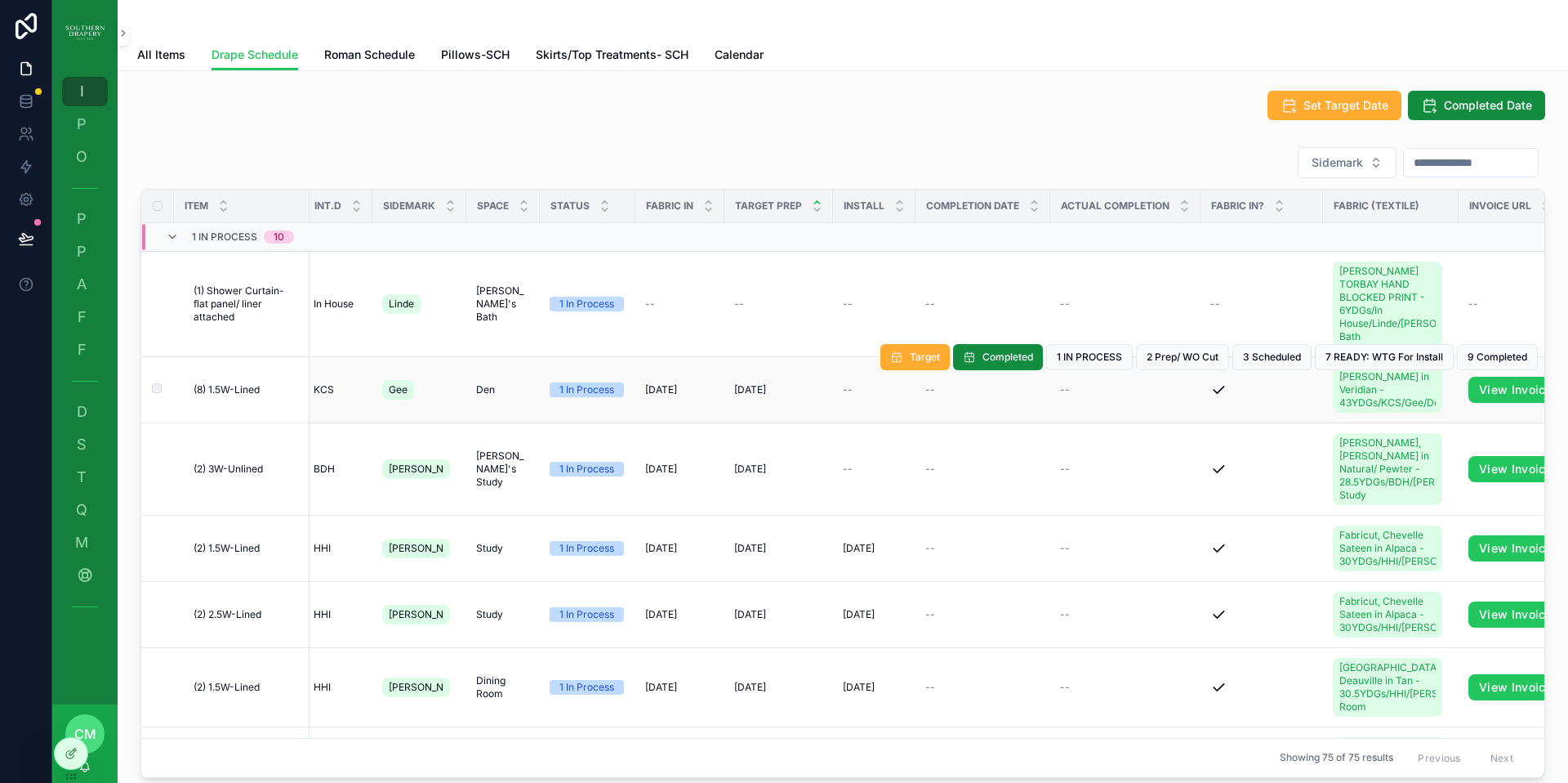
click at [962, 399] on td "--" at bounding box center [983, 391] width 135 height 66
click at [947, 392] on div "--" at bounding box center [983, 390] width 115 height 13
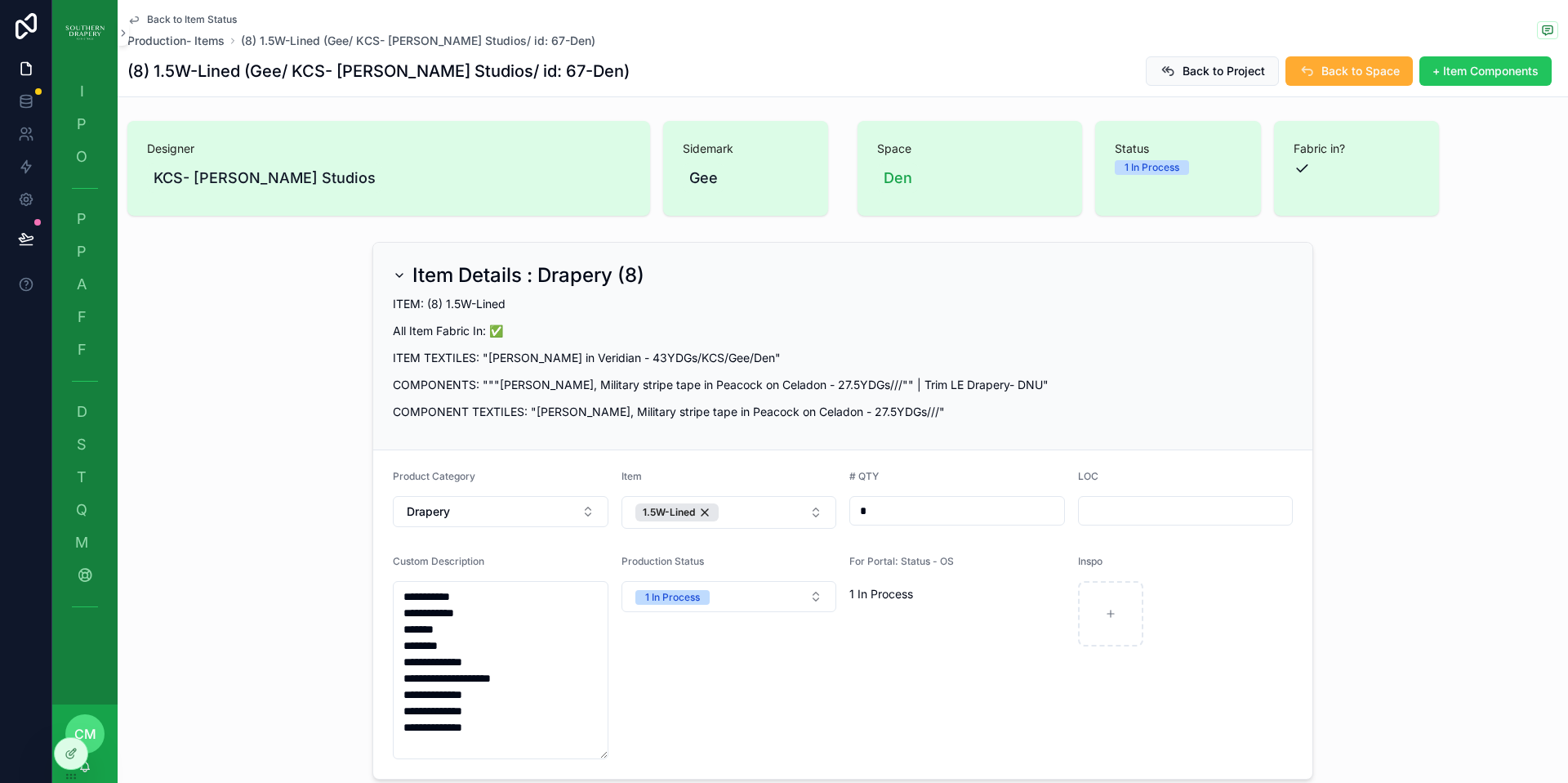
scroll to position [6, 0]
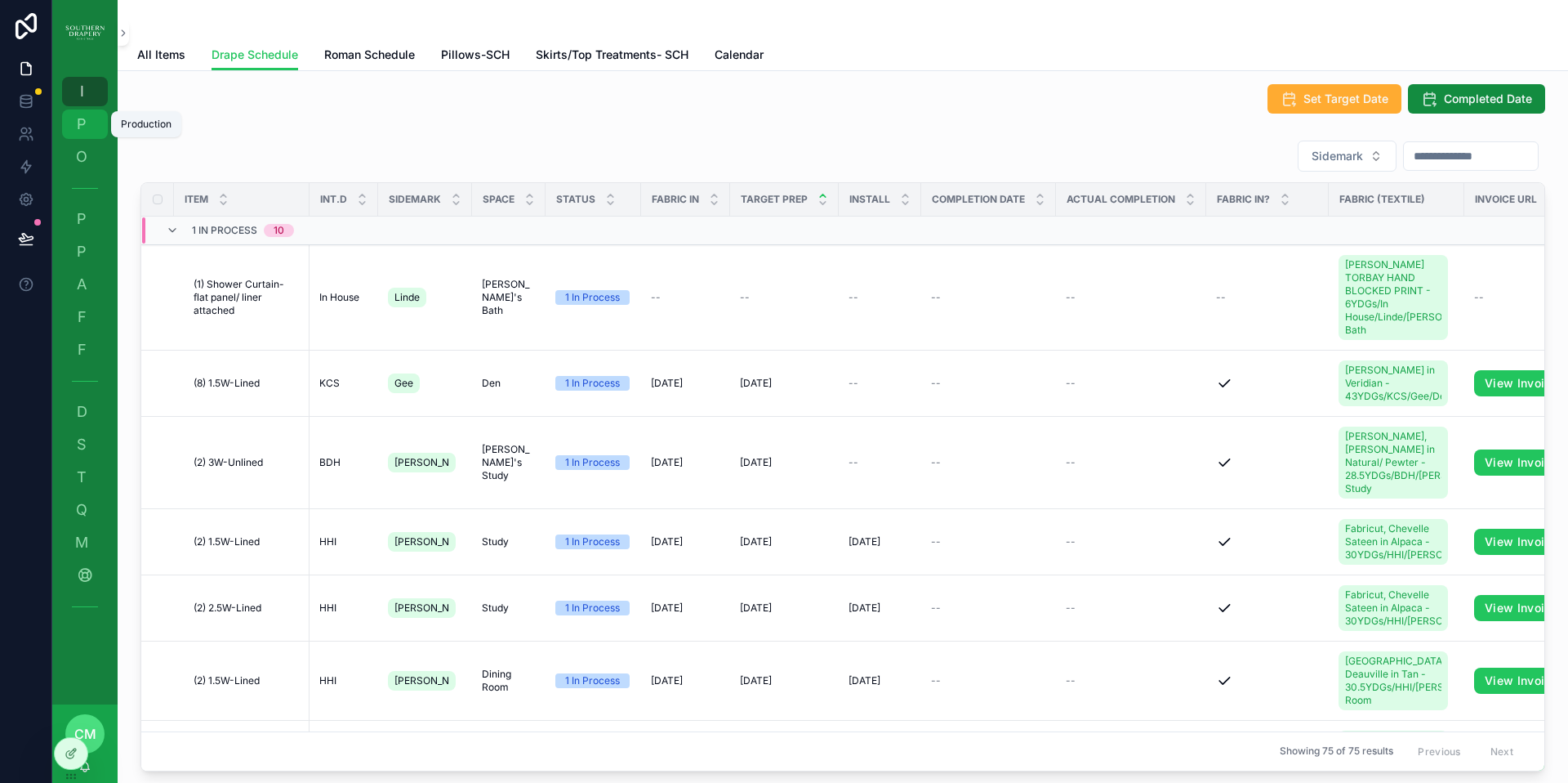
click at [85, 136] on div "P Production" at bounding box center [84, 124] width 26 height 26
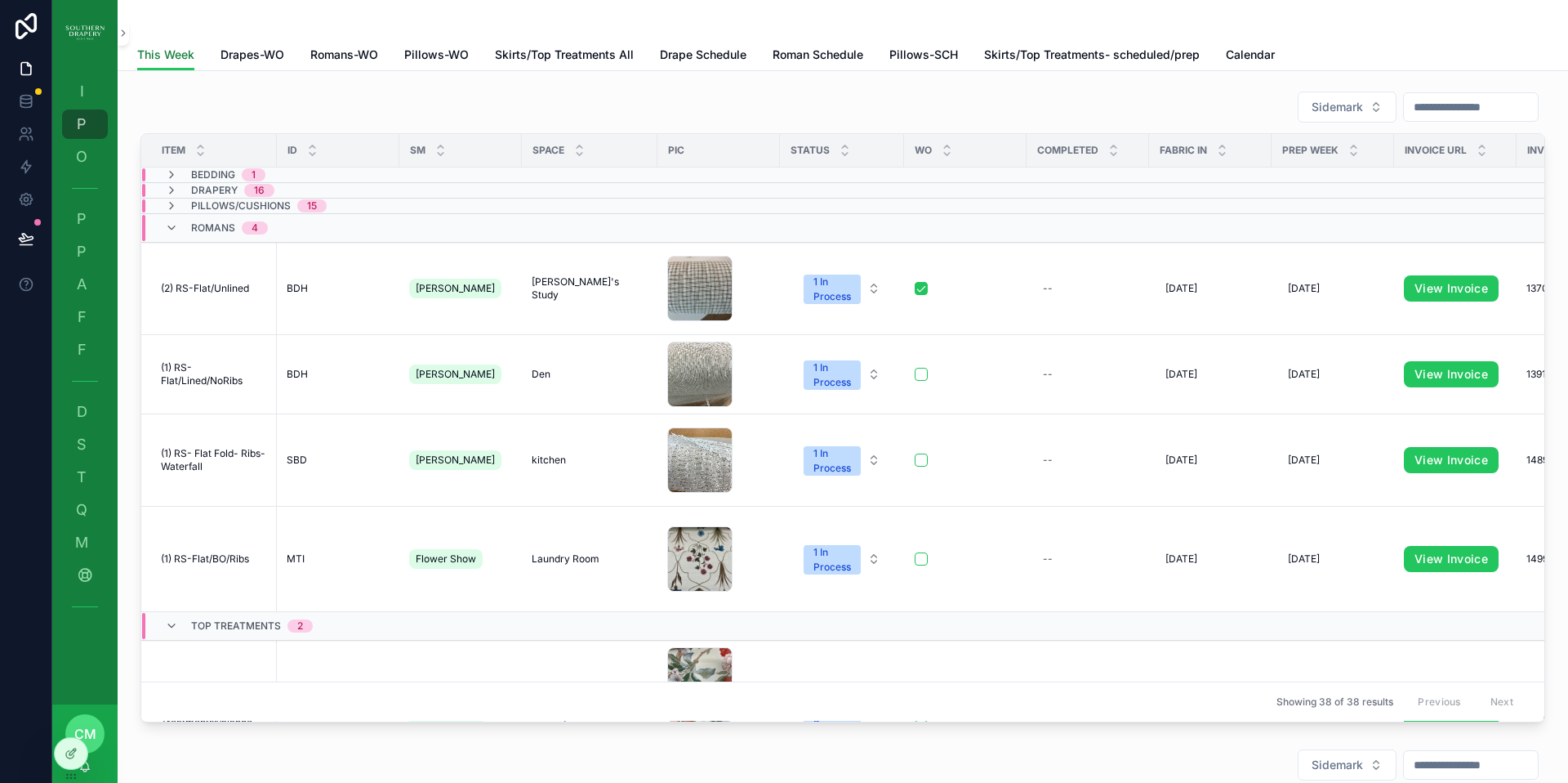
click at [150, 59] on span "This Week" at bounding box center [166, 55] width 57 height 16
click at [173, 192] on icon "scrollable content" at bounding box center [171, 190] width 13 height 13
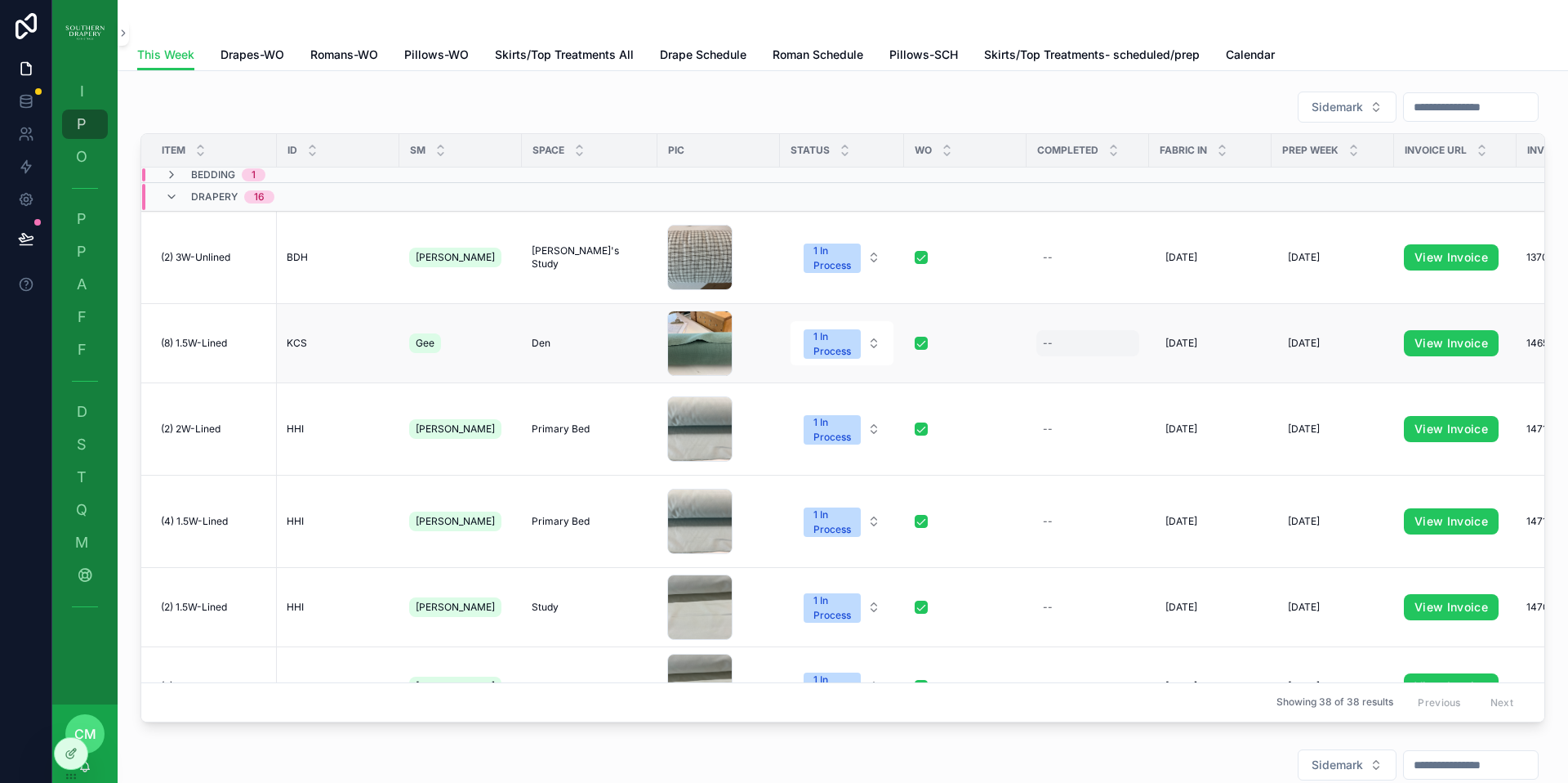
click at [1037, 349] on div "--" at bounding box center [1088, 343] width 103 height 26
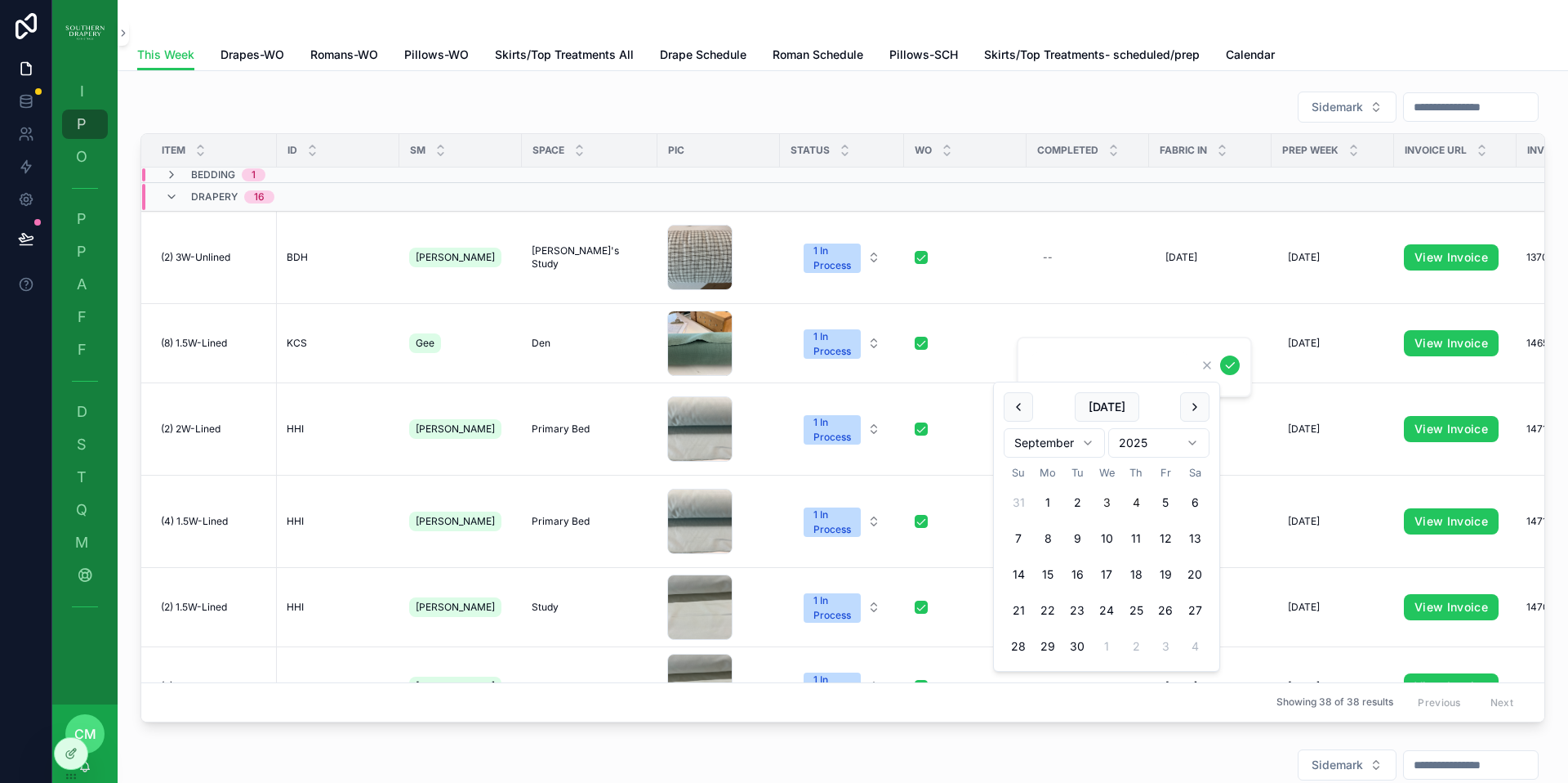
click at [1108, 502] on button "3" at bounding box center [1107, 502] width 30 height 30
type input "********"
click at [1233, 368] on icon "scrollable content" at bounding box center [1230, 365] width 13 height 13
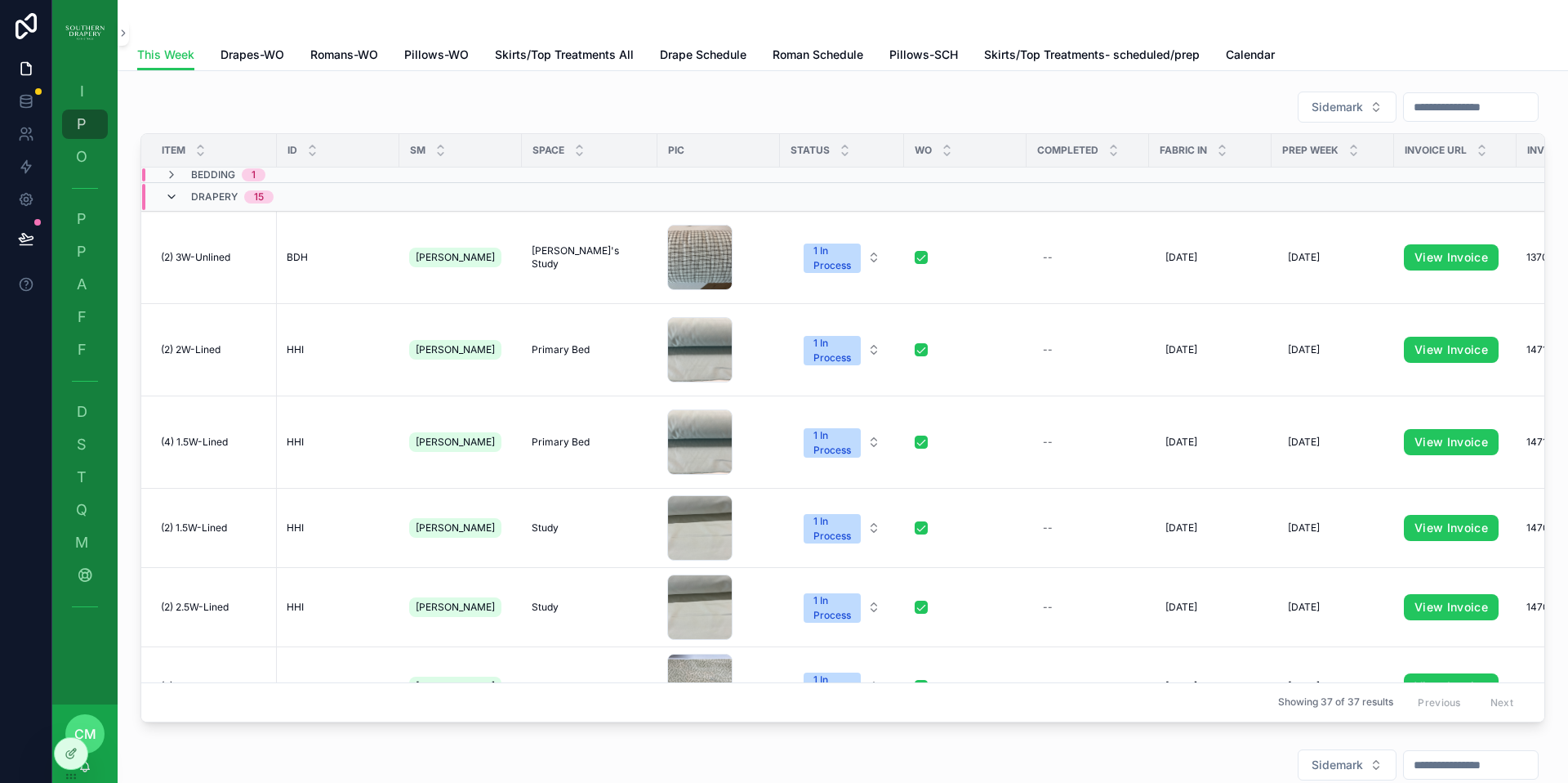
click at [173, 197] on icon "scrollable content" at bounding box center [171, 197] width 13 height 13
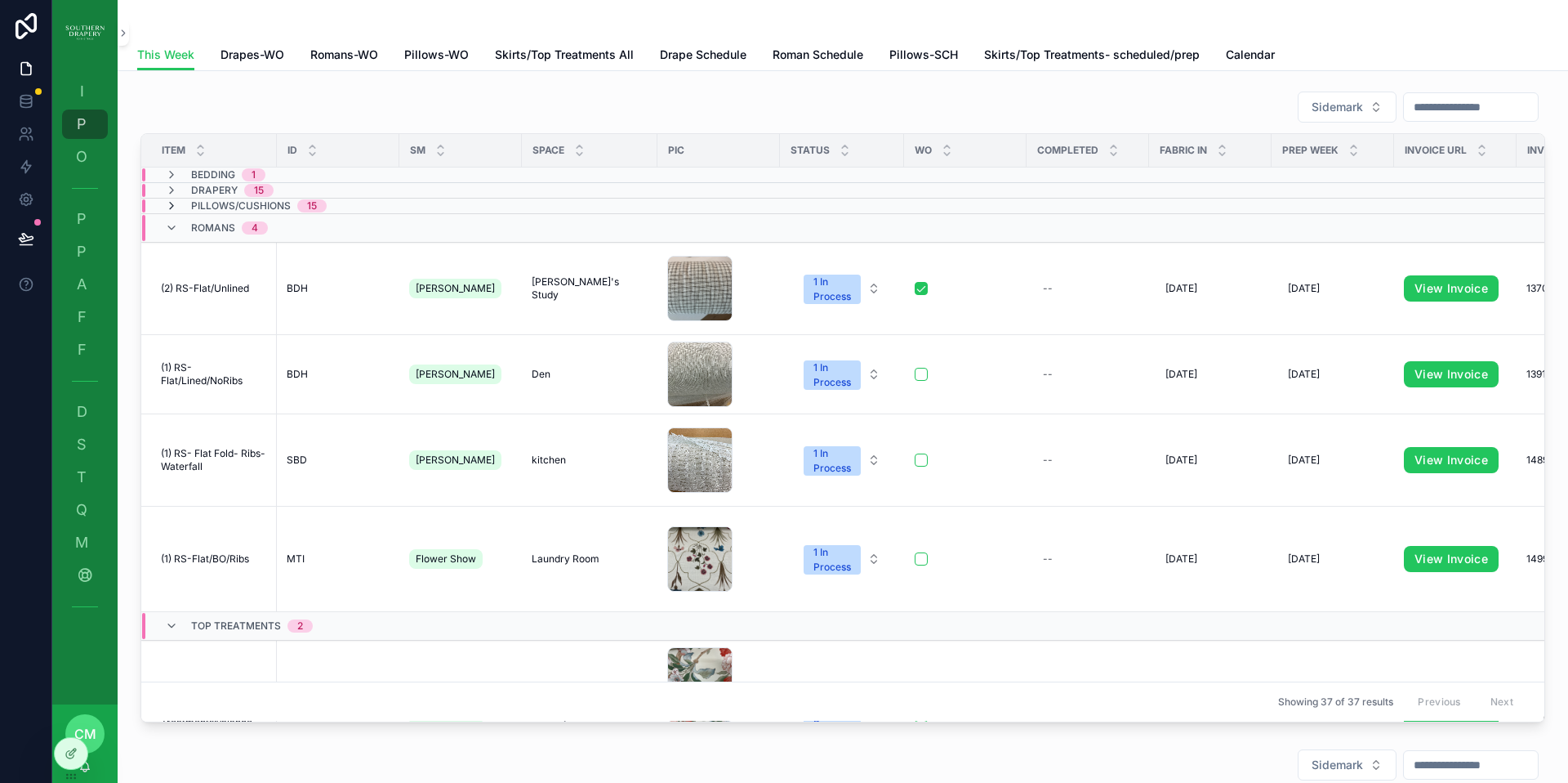
click at [172, 207] on icon "scrollable content" at bounding box center [171, 206] width 13 height 13
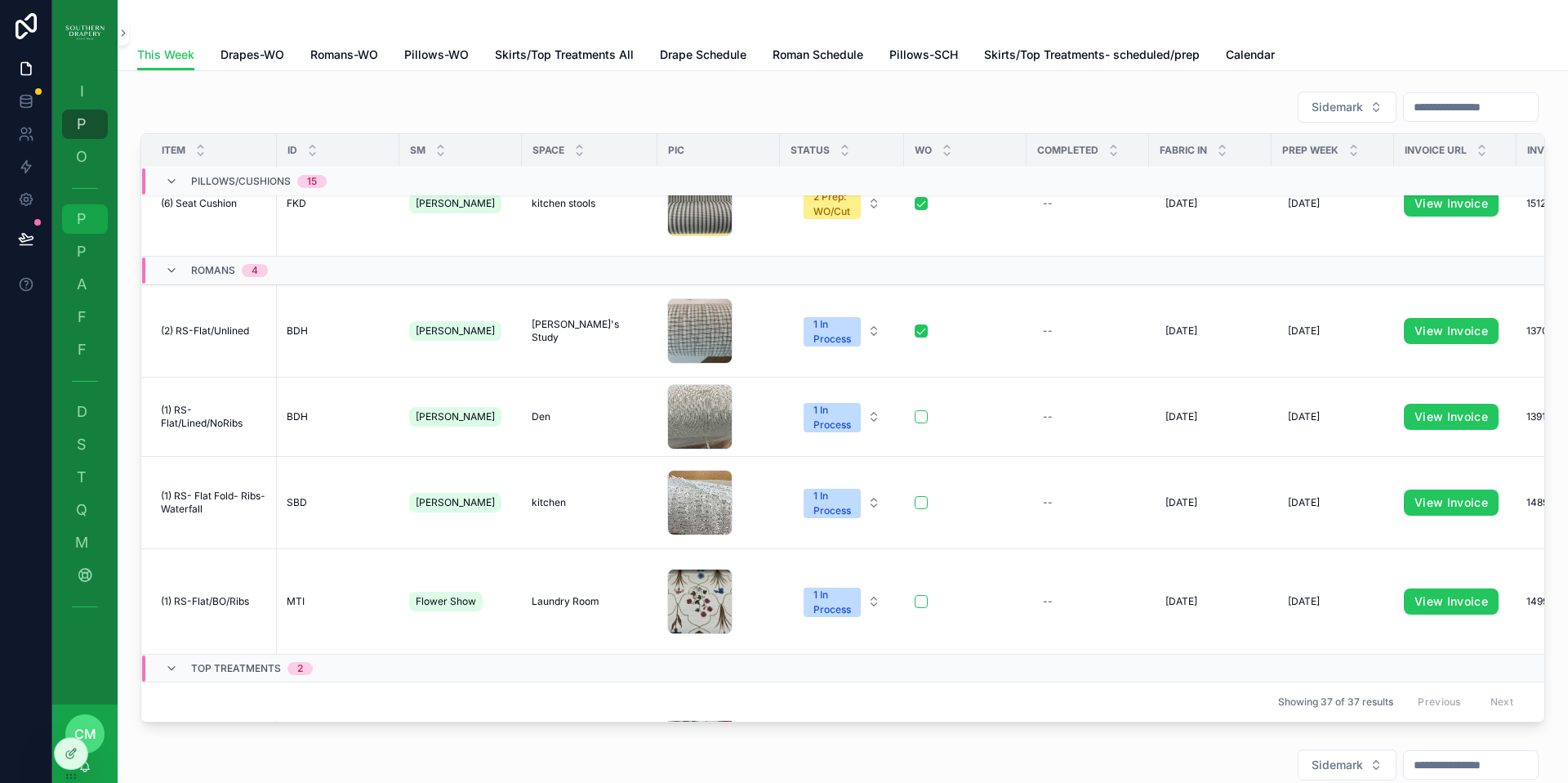
scroll to position [1490, 0]
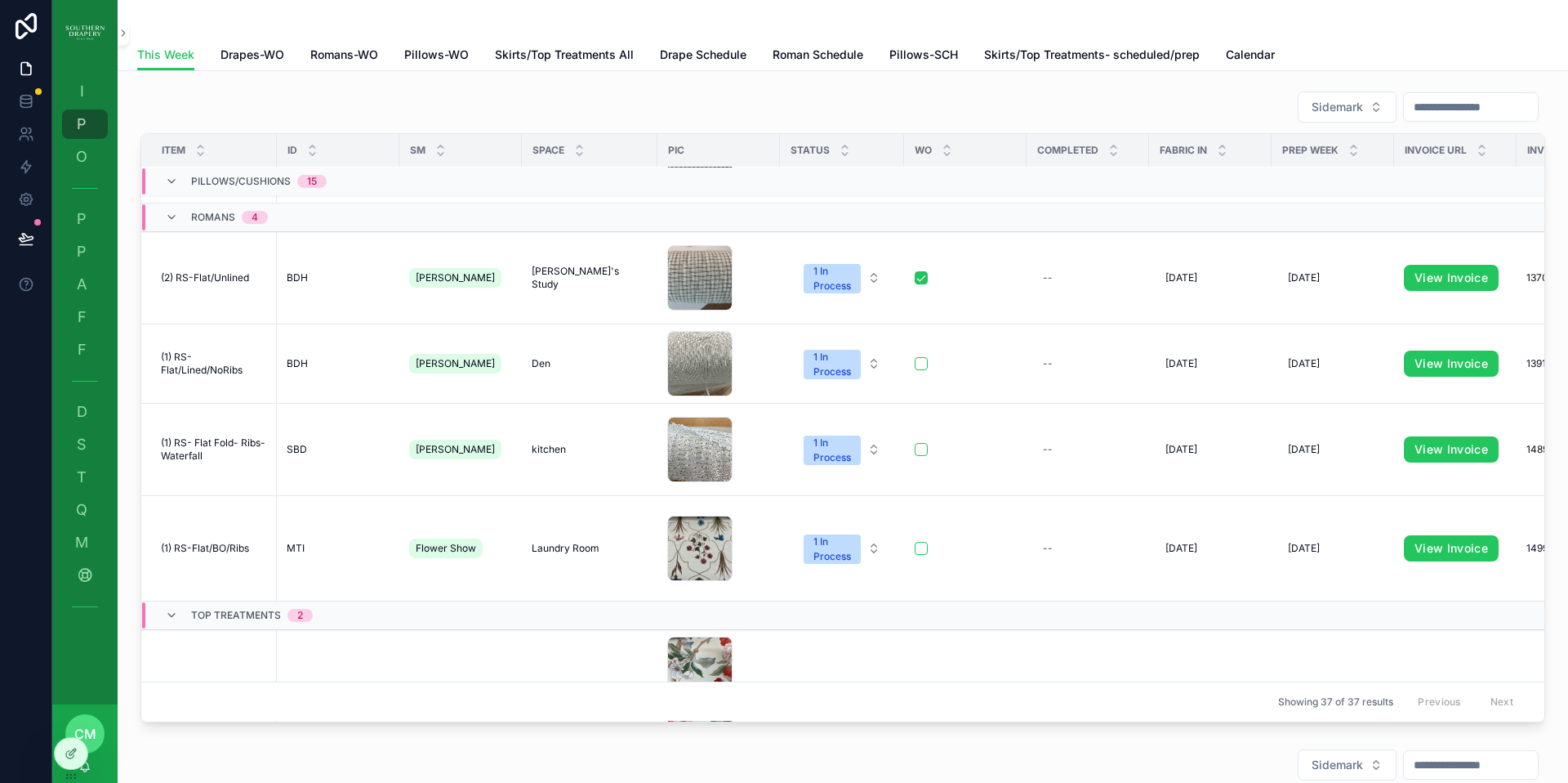
click at [180, 205] on div "Romans 4" at bounding box center [216, 217] width 103 height 26
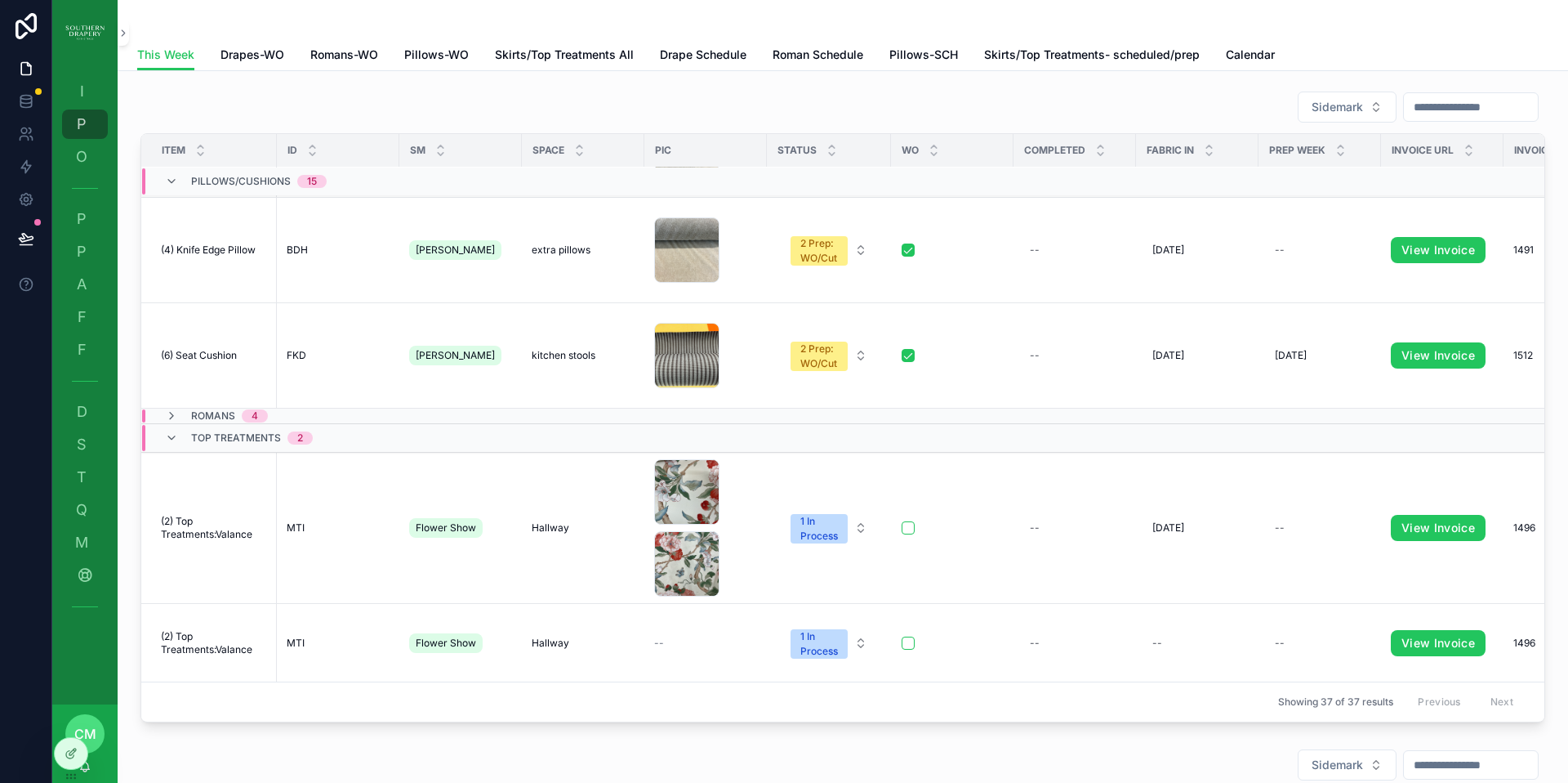
scroll to position [1218, 0]
